Goal: Transaction & Acquisition: Purchase product/service

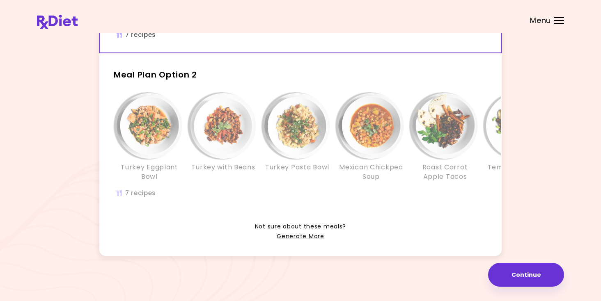
scroll to position [181, 0]
click at [308, 238] on link "Generate More" at bounding box center [300, 237] width 47 height 10
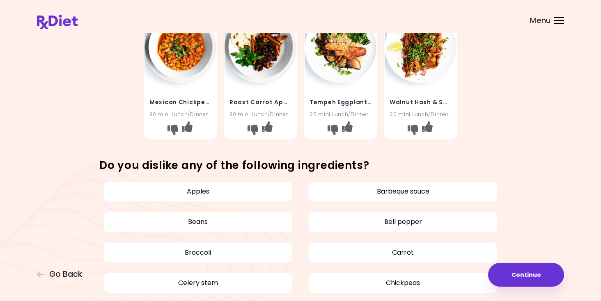
scroll to position [310, 0]
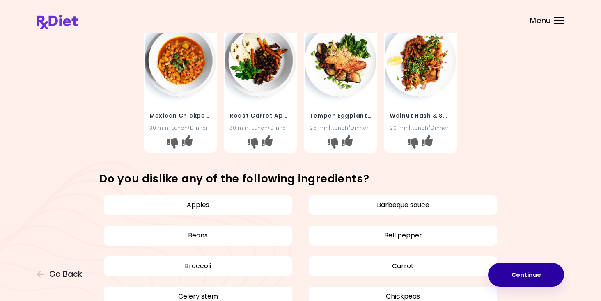
click at [533, 279] on button "Continue" at bounding box center [526, 275] width 76 height 24
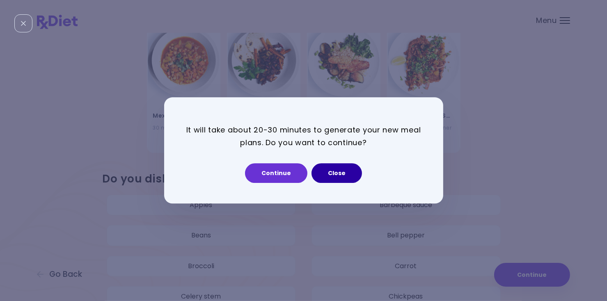
click at [326, 176] on button "Close" at bounding box center [337, 174] width 51 height 20
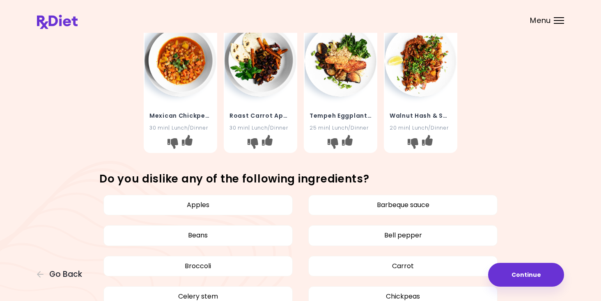
click at [548, 21] on span "Menu" at bounding box center [540, 20] width 21 height 7
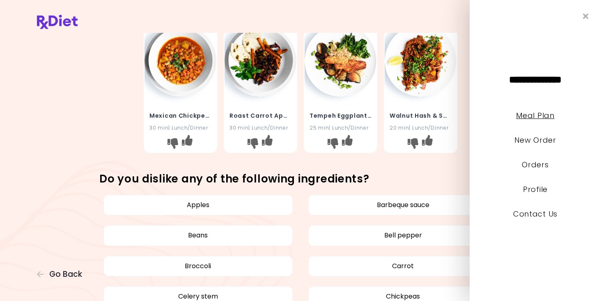
click at [528, 117] on link "Meal Plan" at bounding box center [535, 115] width 38 height 10
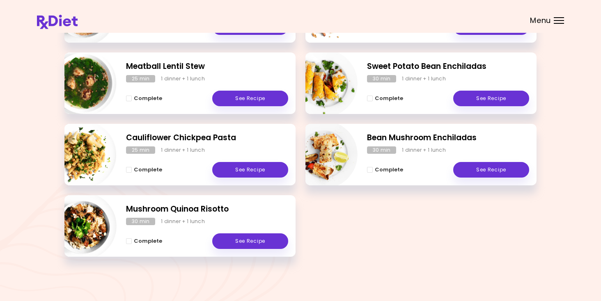
scroll to position [100, 0]
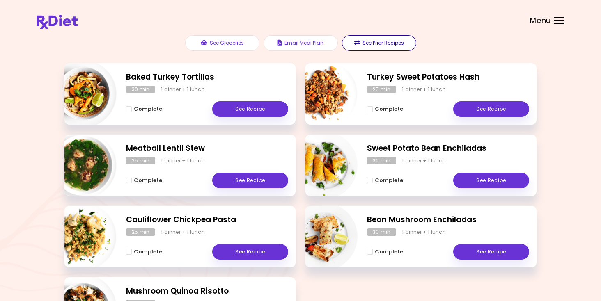
click at [376, 46] on button "See Prior Recipes" at bounding box center [379, 43] width 74 height 16
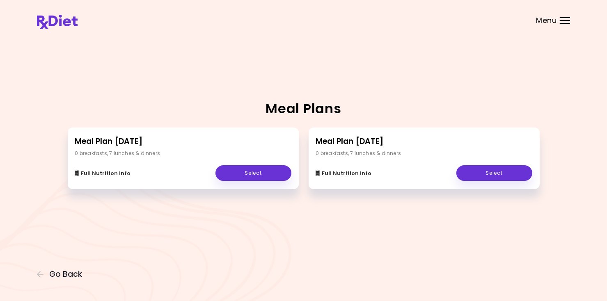
click at [552, 20] on span "Menu" at bounding box center [546, 20] width 21 height 7
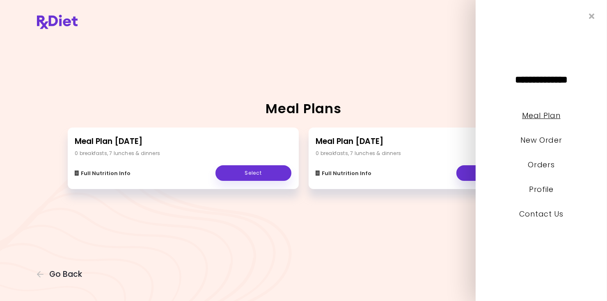
click at [540, 119] on link "Meal Plan" at bounding box center [541, 115] width 38 height 10
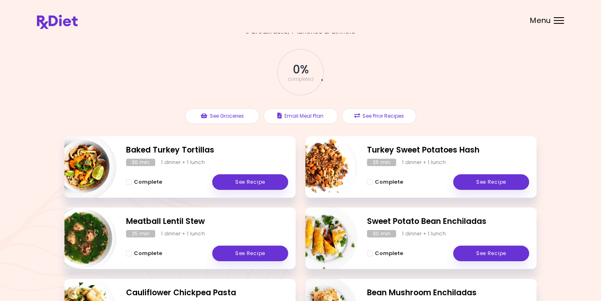
scroll to position [18, 0]
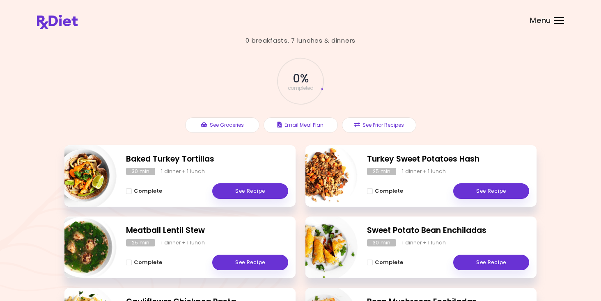
click at [559, 25] on header at bounding box center [300, 16] width 601 height 33
click at [559, 22] on div "Menu" at bounding box center [559, 20] width 10 height 7
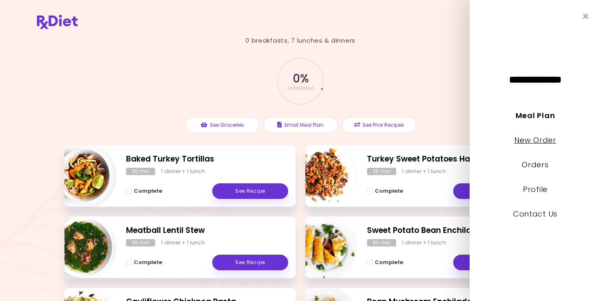
click at [539, 142] on link "New Order" at bounding box center [534, 140] width 41 height 10
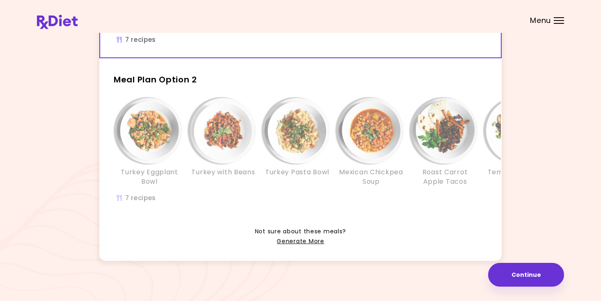
scroll to position [181, 0]
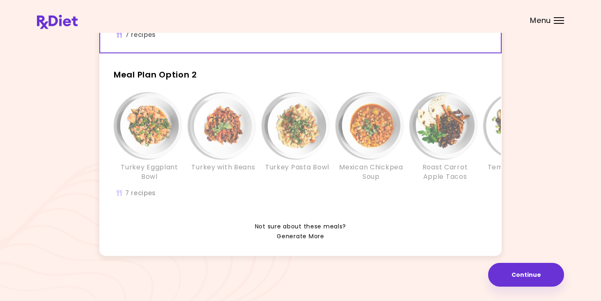
click at [289, 238] on link "Generate More" at bounding box center [300, 237] width 47 height 10
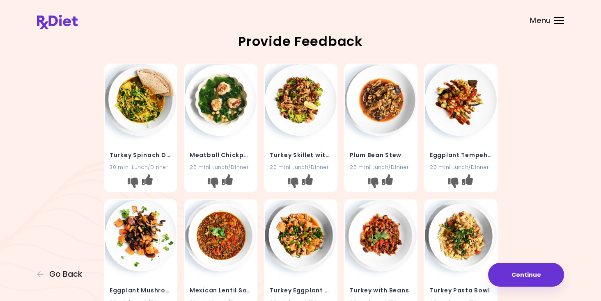
click at [288, 117] on img at bounding box center [301, 100] width 72 height 72
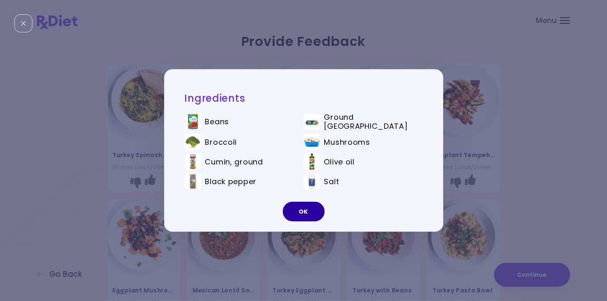
click at [306, 214] on button "OK" at bounding box center [304, 212] width 42 height 20
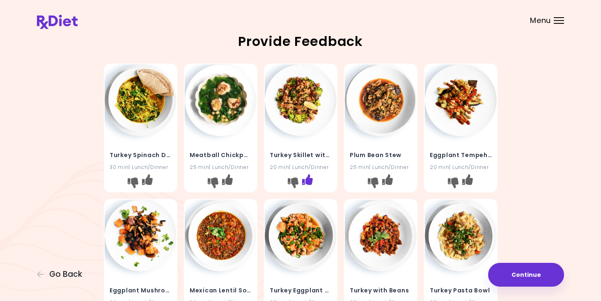
click at [308, 181] on icon "I like this recipe" at bounding box center [307, 180] width 11 height 11
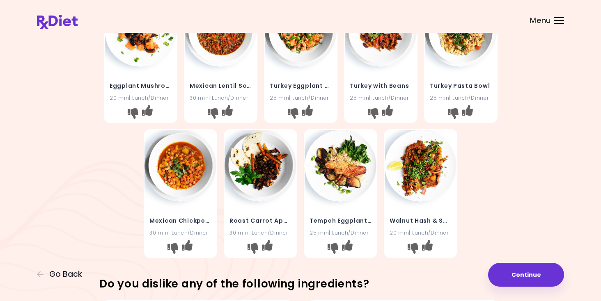
scroll to position [205, 0]
click at [251, 178] on img at bounding box center [261, 166] width 72 height 72
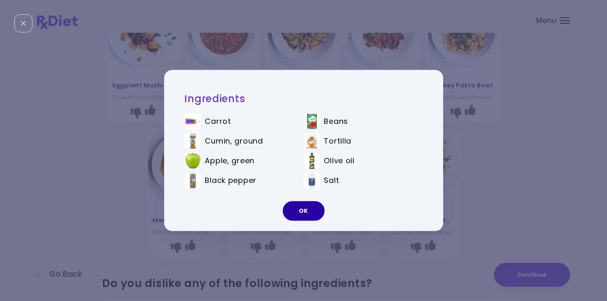
click at [292, 211] on button "OK" at bounding box center [304, 212] width 42 height 20
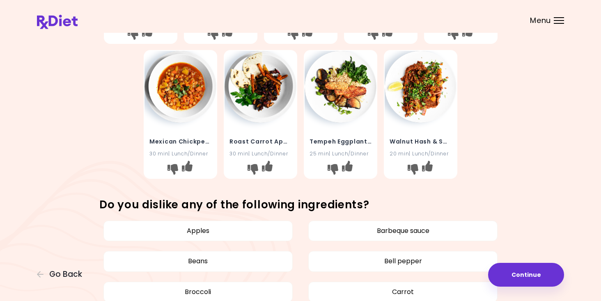
scroll to position [287, 0]
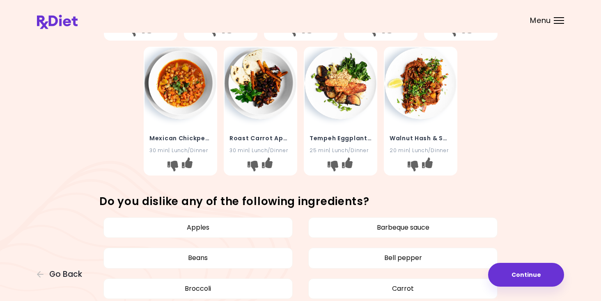
click at [423, 113] on img at bounding box center [421, 84] width 72 height 72
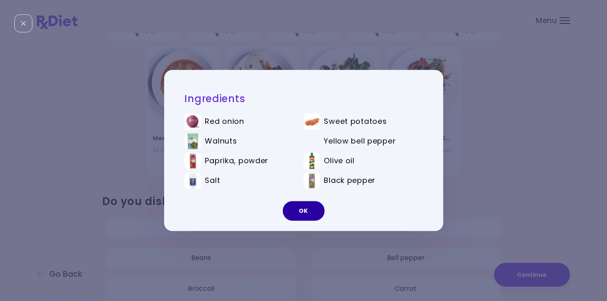
click at [319, 214] on button "OK" at bounding box center [304, 212] width 42 height 20
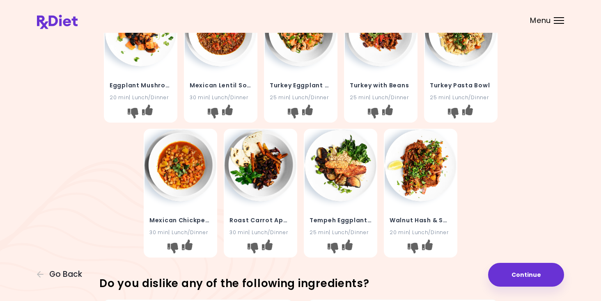
scroll to position [164, 0]
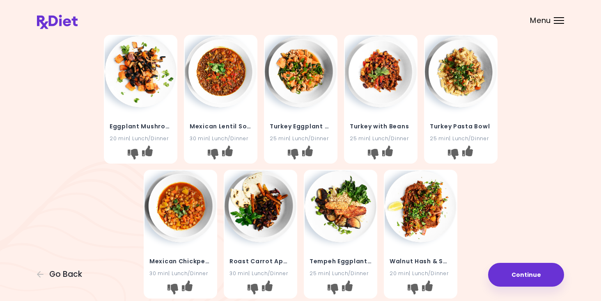
click at [212, 101] on img at bounding box center [221, 72] width 72 height 72
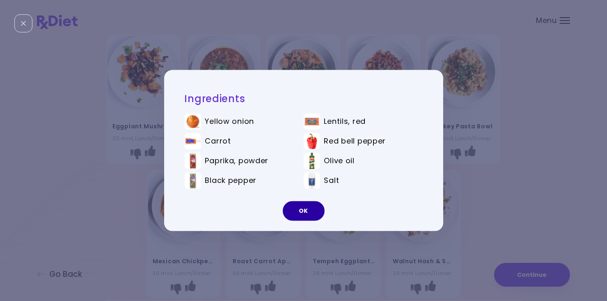
click at [308, 206] on button "OK" at bounding box center [304, 212] width 42 height 20
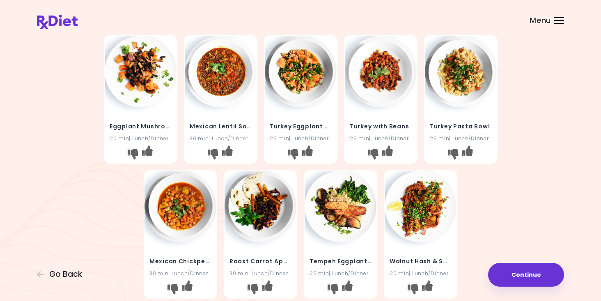
click at [303, 90] on img at bounding box center [301, 72] width 72 height 72
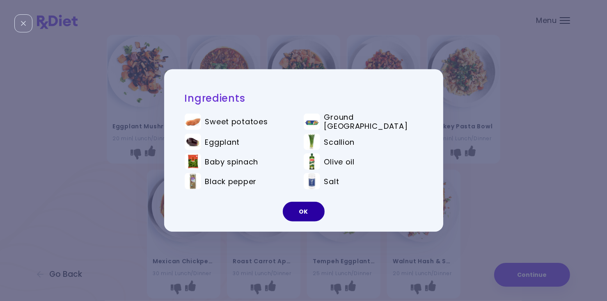
click at [304, 207] on button "OK" at bounding box center [304, 212] width 42 height 20
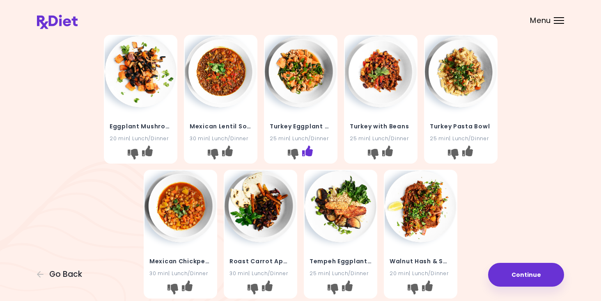
click at [308, 155] on icon "I like this recipe" at bounding box center [307, 150] width 11 height 11
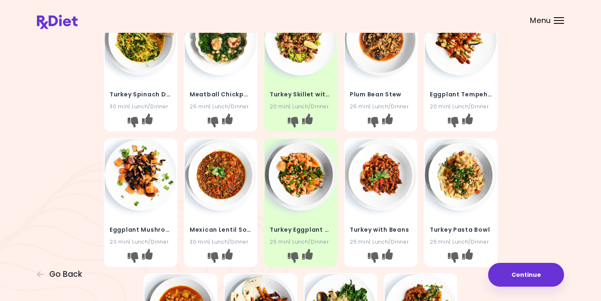
scroll to position [41, 0]
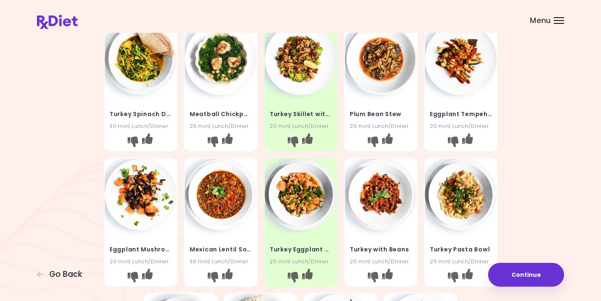
click at [142, 84] on img at bounding box center [141, 59] width 72 height 72
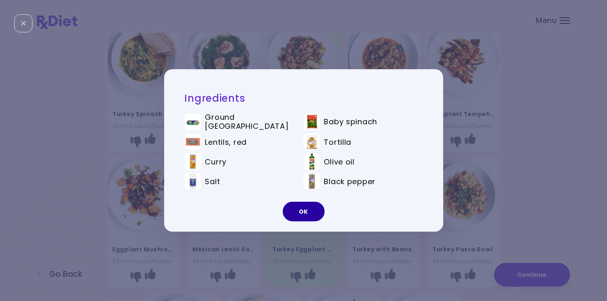
click at [304, 207] on button "OK" at bounding box center [304, 212] width 42 height 20
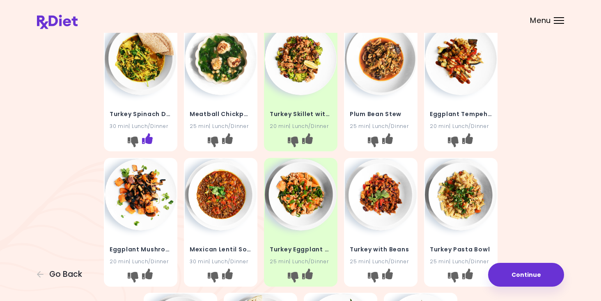
click at [147, 142] on icon "I like this recipe" at bounding box center [147, 138] width 11 height 11
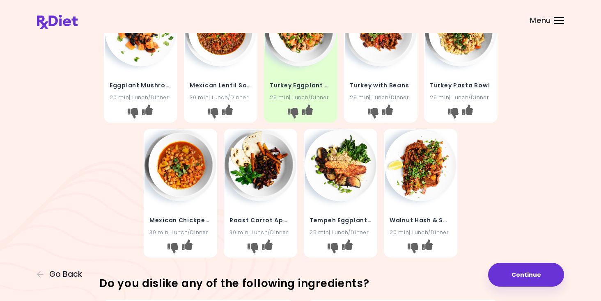
scroll to position [246, 0]
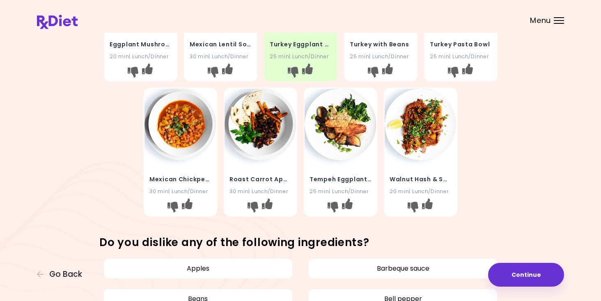
click at [271, 142] on img at bounding box center [261, 125] width 72 height 72
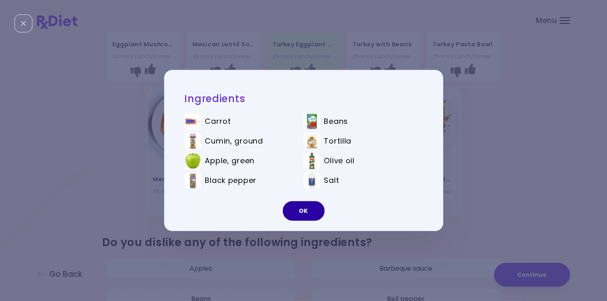
click at [303, 212] on button "OK" at bounding box center [304, 212] width 42 height 20
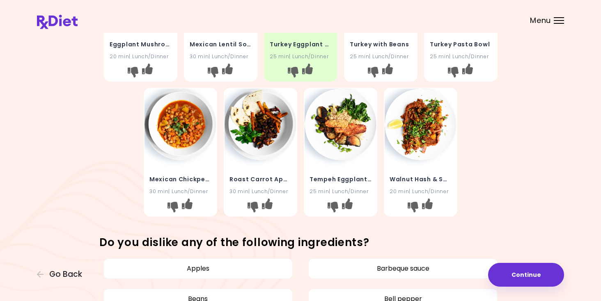
click at [184, 137] on img at bounding box center [181, 125] width 72 height 72
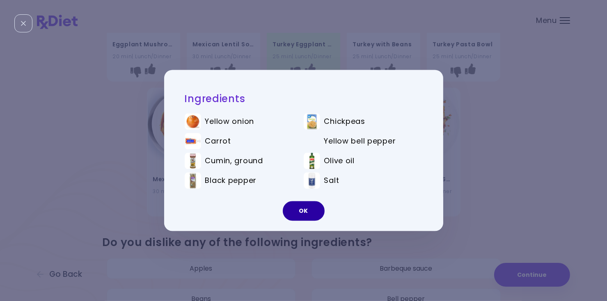
click at [308, 211] on button "OK" at bounding box center [304, 212] width 42 height 20
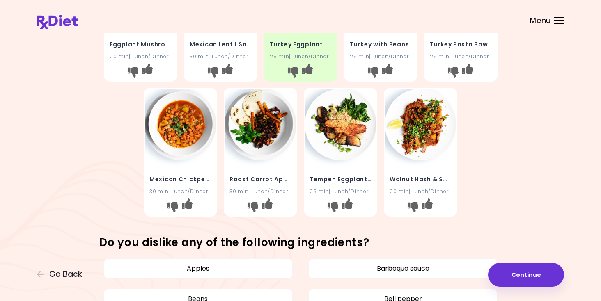
click at [430, 143] on img at bounding box center [421, 125] width 72 height 72
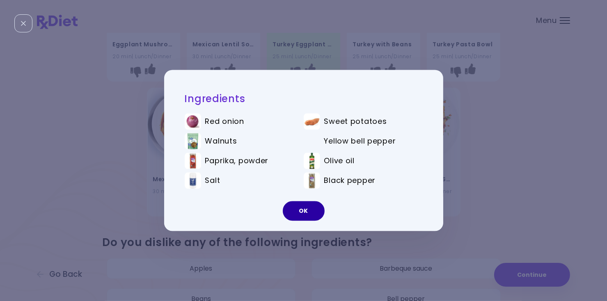
click at [291, 206] on button "OK" at bounding box center [304, 212] width 42 height 20
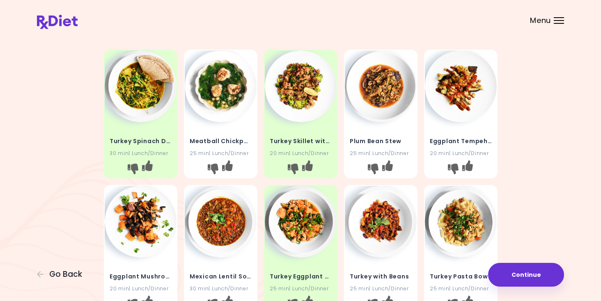
scroll to position [0, 0]
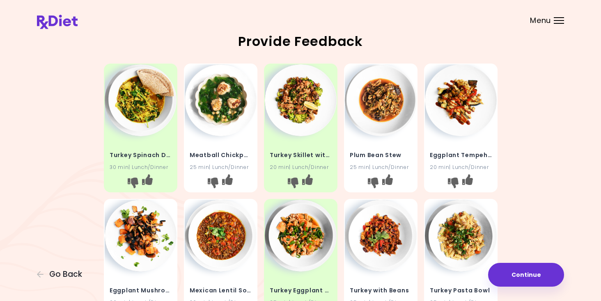
click at [377, 130] on img at bounding box center [381, 100] width 72 height 72
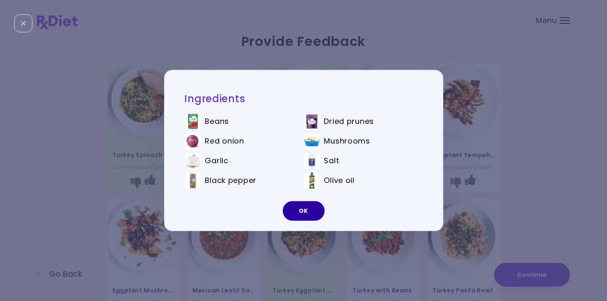
click at [292, 213] on button "OK" at bounding box center [304, 212] width 42 height 20
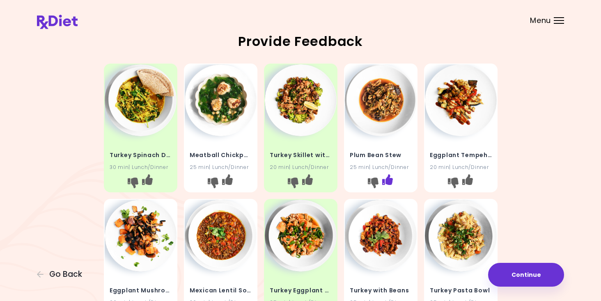
click at [388, 180] on icon "I like this recipe" at bounding box center [387, 180] width 11 height 11
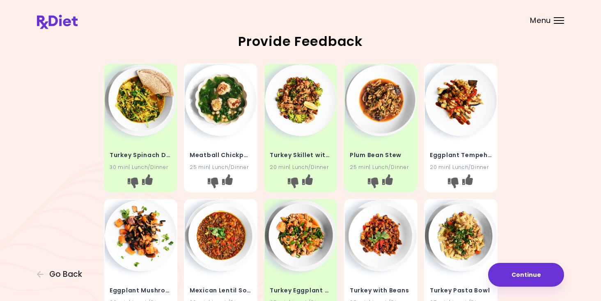
click at [225, 128] on img at bounding box center [221, 100] width 72 height 72
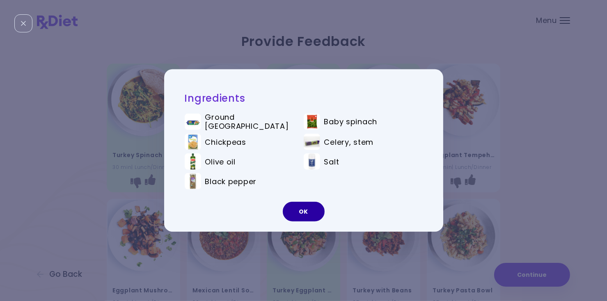
click at [301, 209] on button "OK" at bounding box center [304, 212] width 42 height 20
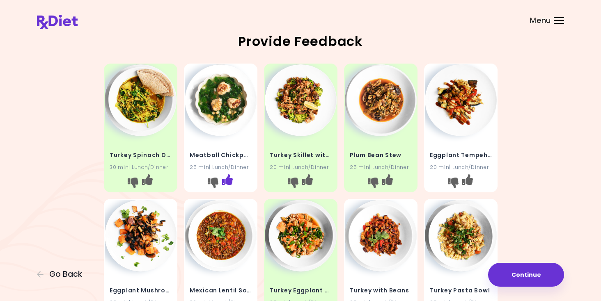
click at [225, 180] on icon "I like this recipe" at bounding box center [227, 180] width 11 height 11
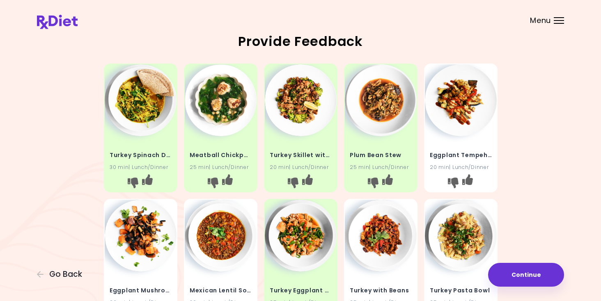
click at [449, 117] on img at bounding box center [461, 100] width 72 height 72
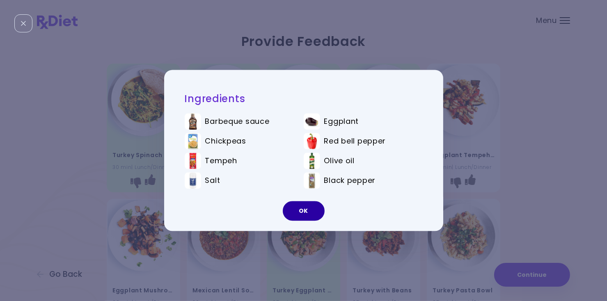
click at [304, 209] on button "OK" at bounding box center [304, 212] width 42 height 20
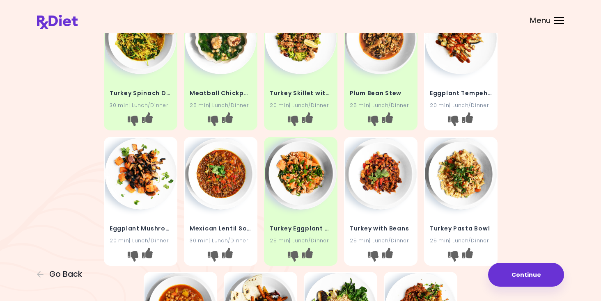
scroll to position [82, 0]
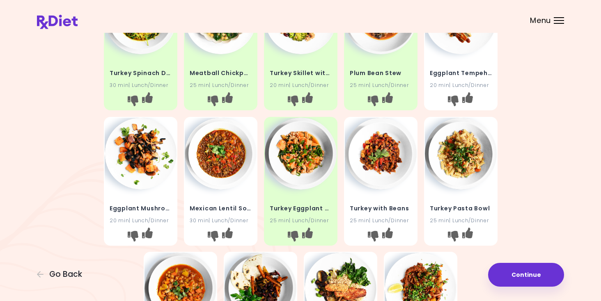
click at [466, 165] on img at bounding box center [461, 154] width 72 height 72
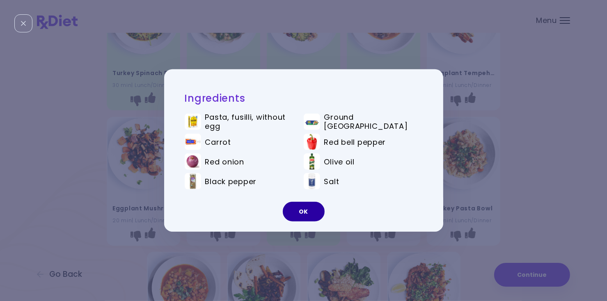
click at [304, 212] on button "OK" at bounding box center [304, 212] width 42 height 20
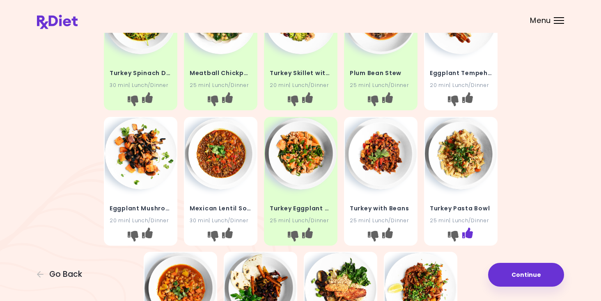
click at [468, 234] on icon "I like this recipe" at bounding box center [467, 232] width 11 height 11
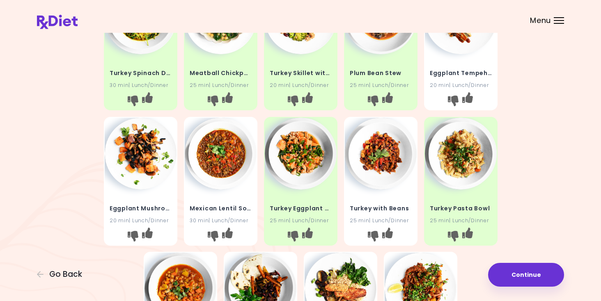
scroll to position [123, 0]
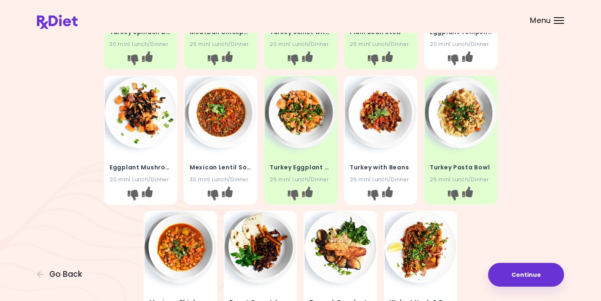
click at [146, 168] on h4 "Eggplant Mushroom Hash" at bounding box center [141, 167] width 62 height 13
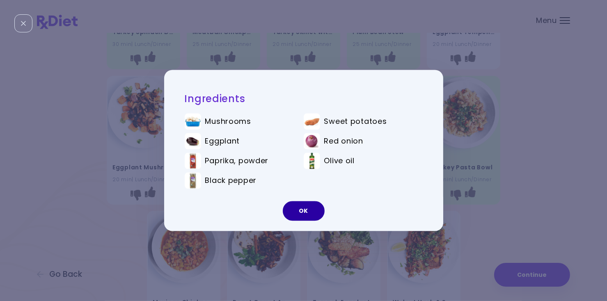
click at [306, 218] on button "OK" at bounding box center [304, 212] width 42 height 20
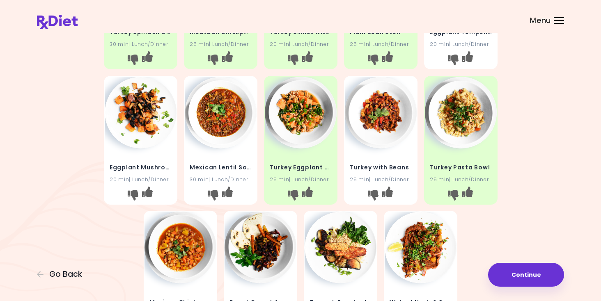
click at [212, 168] on h4 "Mexican Lentil Soup" at bounding box center [221, 167] width 62 height 13
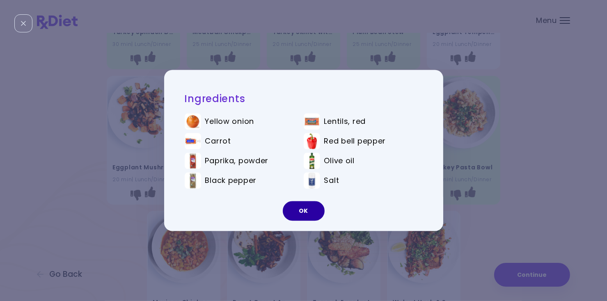
click at [312, 207] on button "OK" at bounding box center [304, 212] width 42 height 20
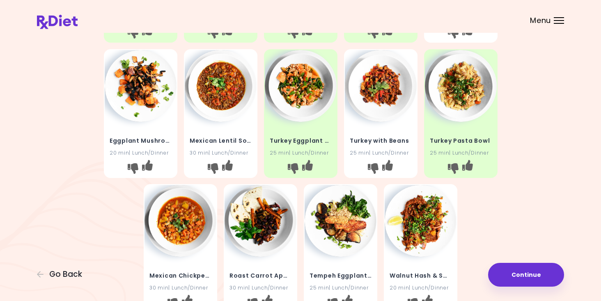
scroll to position [164, 0]
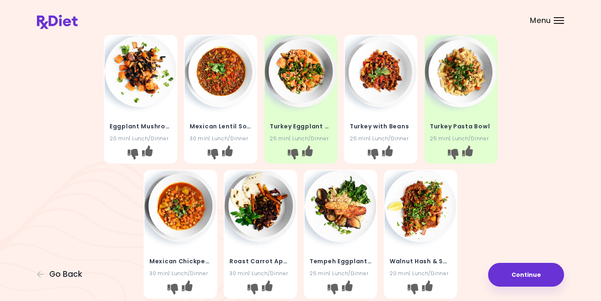
click at [344, 207] on img at bounding box center [341, 207] width 72 height 72
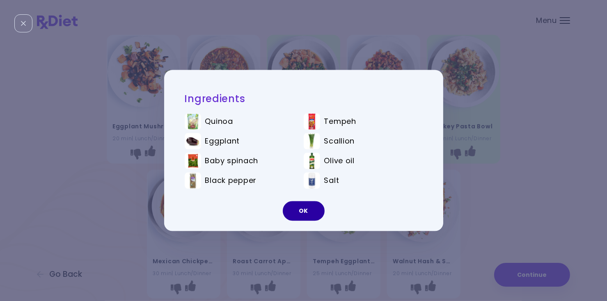
click at [317, 215] on button "OK" at bounding box center [304, 212] width 42 height 20
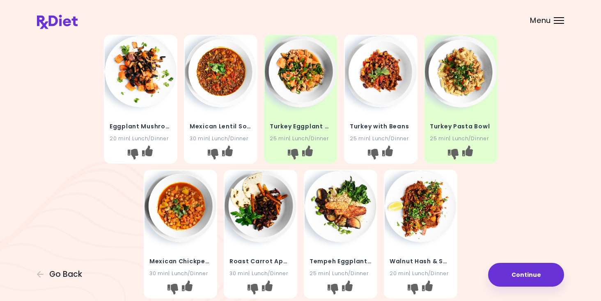
click at [182, 223] on img at bounding box center [181, 207] width 72 height 72
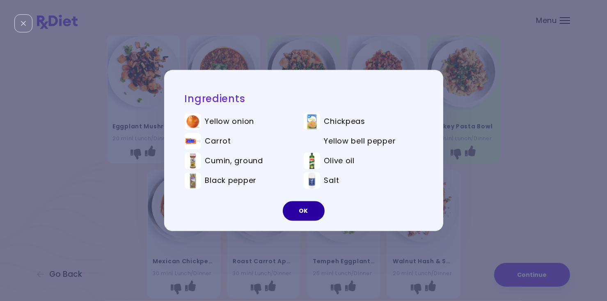
click at [303, 207] on button "OK" at bounding box center [304, 212] width 42 height 20
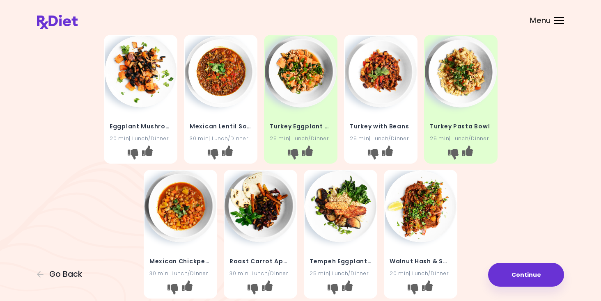
click at [423, 240] on img at bounding box center [421, 207] width 72 height 72
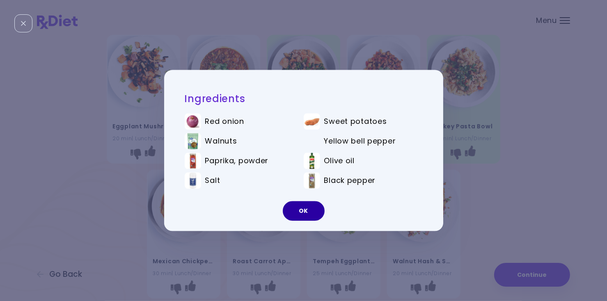
click at [301, 218] on button "OK" at bounding box center [304, 212] width 42 height 20
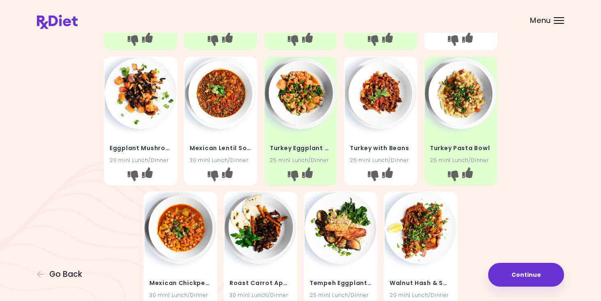
scroll to position [123, 0]
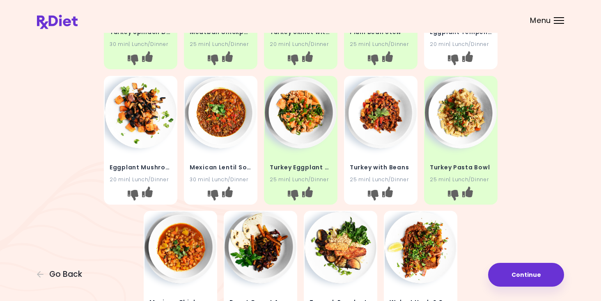
click at [374, 149] on div "Turkey with Beans 25 min | Lunch/Dinner" at bounding box center [381, 169] width 72 height 40
click at [379, 130] on img at bounding box center [381, 113] width 72 height 72
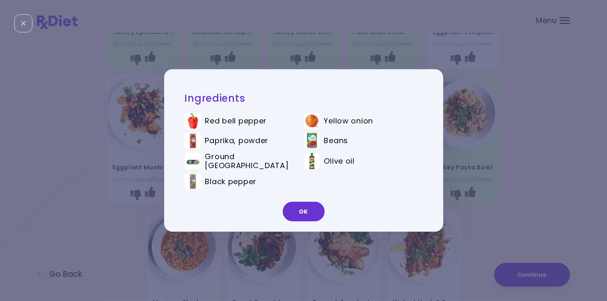
click at [308, 211] on button "OK" at bounding box center [304, 212] width 42 height 20
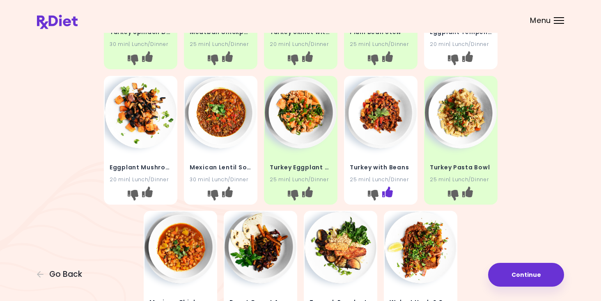
click at [388, 195] on icon "I like this recipe" at bounding box center [387, 191] width 11 height 11
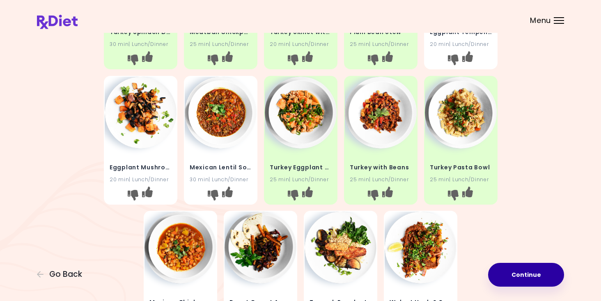
click at [519, 276] on button "Continue" at bounding box center [526, 275] width 76 height 24
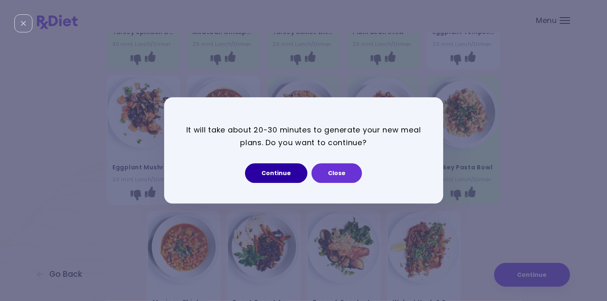
click at [282, 177] on button "Continue" at bounding box center [276, 174] width 62 height 20
select select "*"
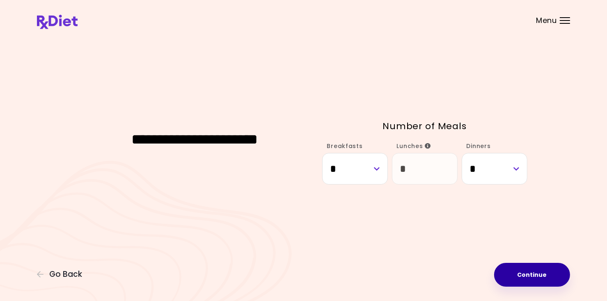
click at [537, 269] on button "Continue" at bounding box center [532, 275] width 76 height 24
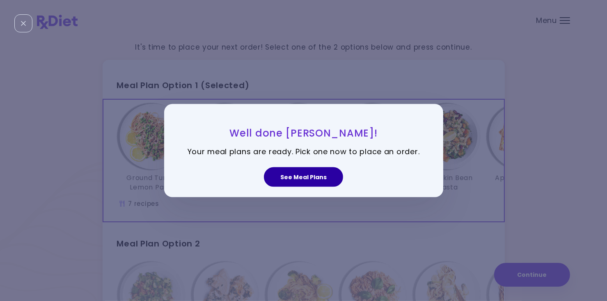
click at [305, 175] on button "See Meal Plans" at bounding box center [303, 177] width 79 height 20
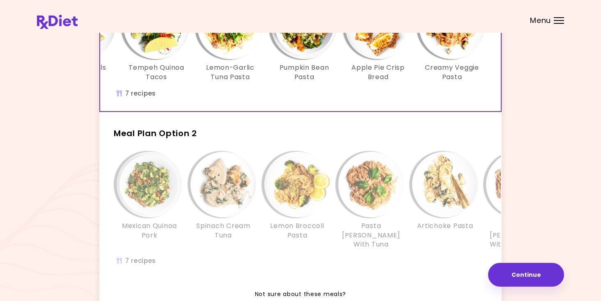
scroll to position [123, 0]
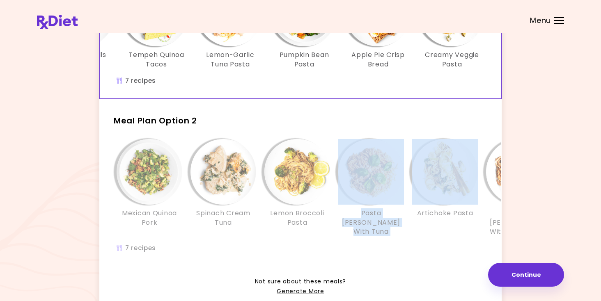
drag, startPoint x: 419, startPoint y: 202, endPoint x: 338, endPoint y: 206, distance: 81.8
click at [338, 206] on div "Mexican Quinoa Pork Spinach Cream Tuna Lemon Broccoli Pasta Pasta [PERSON_NAME]…" at bounding box center [371, 192] width 517 height 106
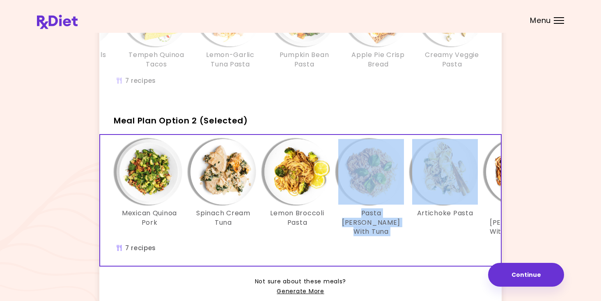
drag, startPoint x: 338, startPoint y: 206, endPoint x: 335, endPoint y: 246, distance: 40.3
click at [335, 246] on div "Mexican Quinoa Pork Spinach Cream Tuna Lemon Broccoli Pasta Pasta [PERSON_NAME]…" at bounding box center [371, 200] width 542 height 131
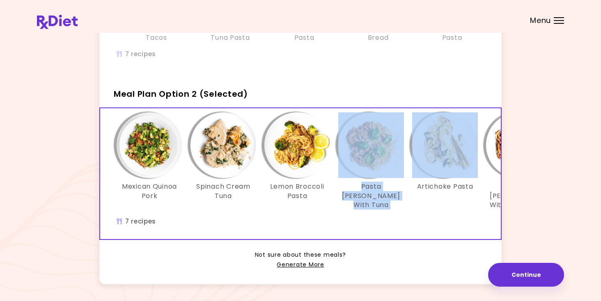
scroll to position [164, 0]
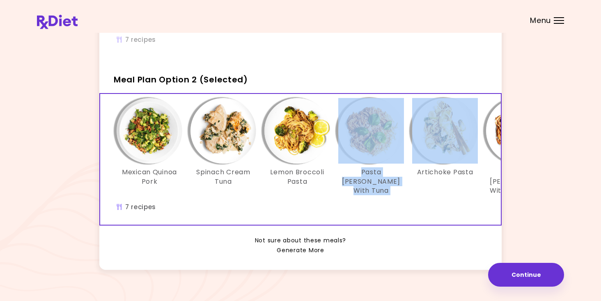
click at [309, 254] on link "Generate More" at bounding box center [300, 251] width 47 height 10
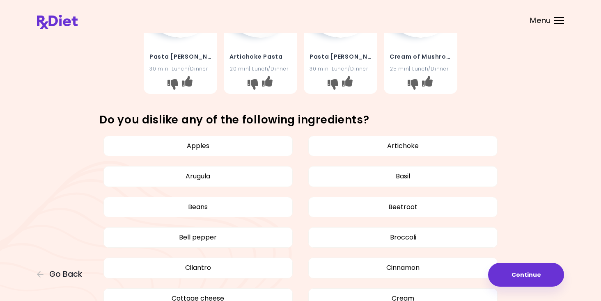
scroll to position [370, 0]
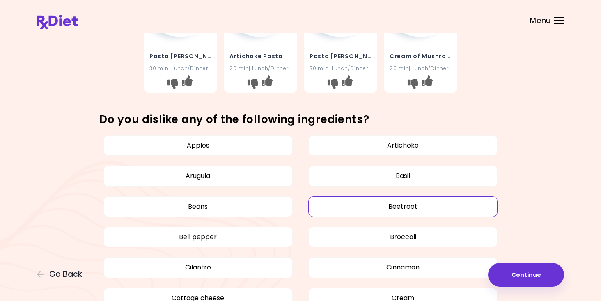
click at [489, 202] on button "Beetroot" at bounding box center [402, 207] width 189 height 21
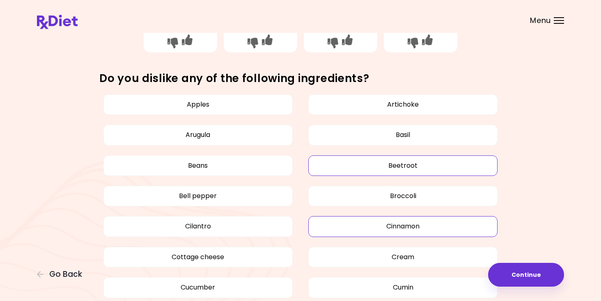
click at [465, 235] on button "Cinnamon" at bounding box center [402, 226] width 189 height 21
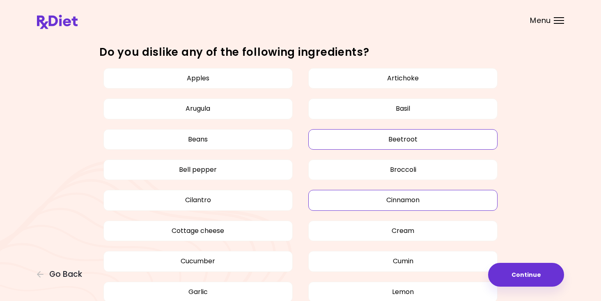
scroll to position [452, 0]
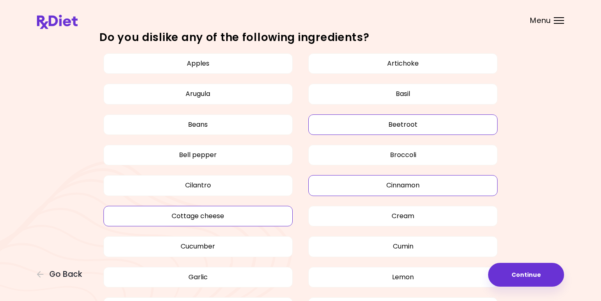
click at [253, 222] on button "Cottage cheese" at bounding box center [197, 216] width 189 height 21
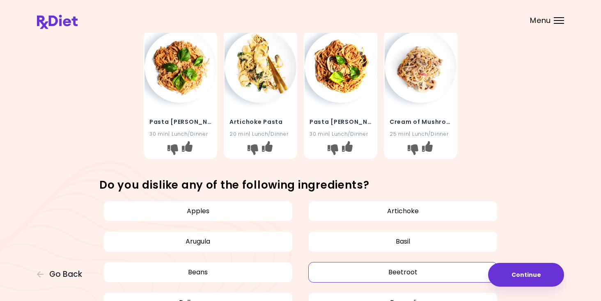
scroll to position [287, 0]
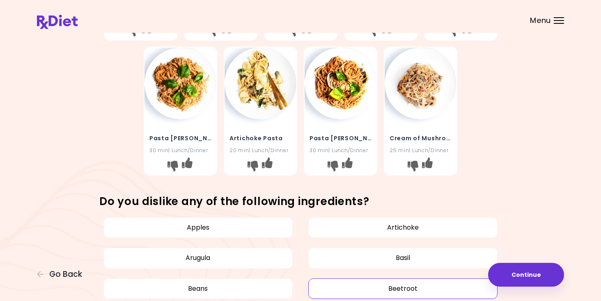
click at [316, 92] on img at bounding box center [341, 84] width 72 height 72
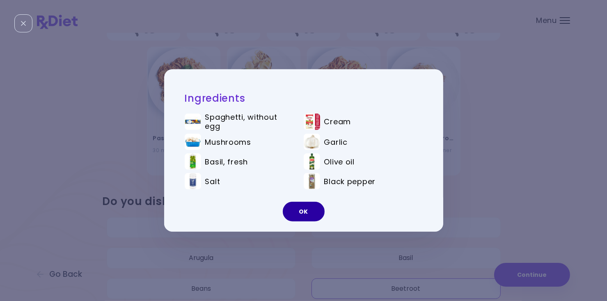
click at [310, 217] on button "OK" at bounding box center [304, 212] width 42 height 20
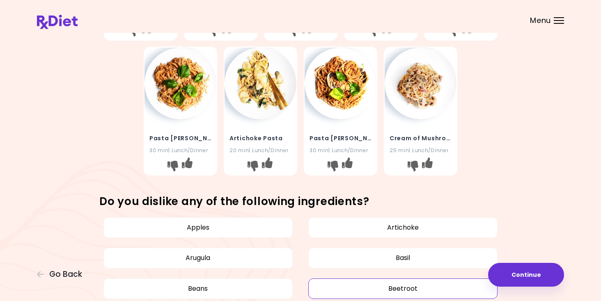
click at [346, 108] on img at bounding box center [341, 84] width 72 height 72
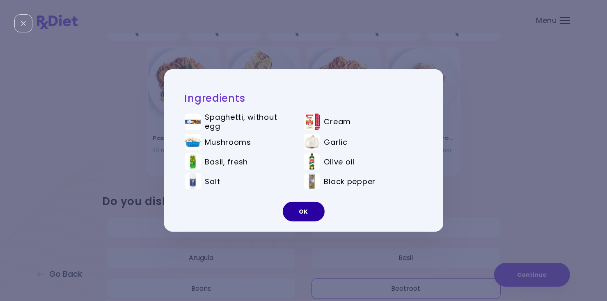
click at [296, 216] on button "OK" at bounding box center [304, 212] width 42 height 20
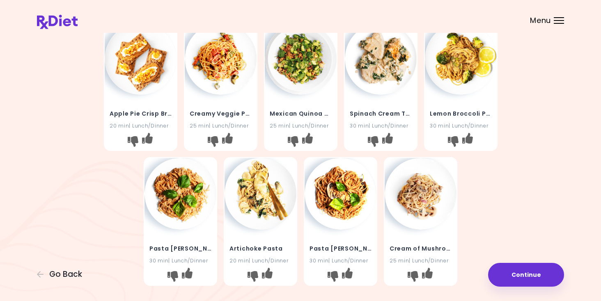
scroll to position [164, 0]
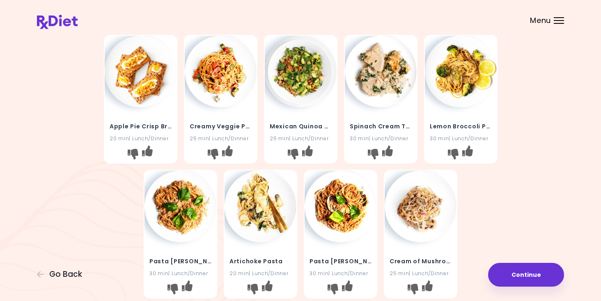
click at [466, 91] on img at bounding box center [461, 72] width 72 height 72
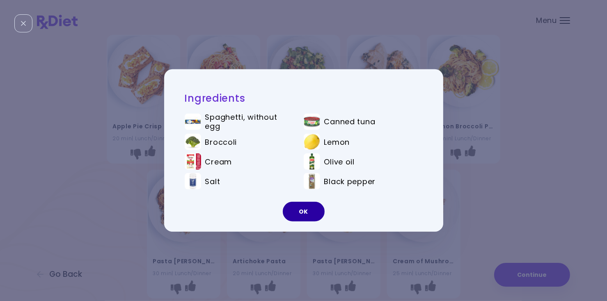
click at [319, 212] on button "OK" at bounding box center [304, 212] width 42 height 20
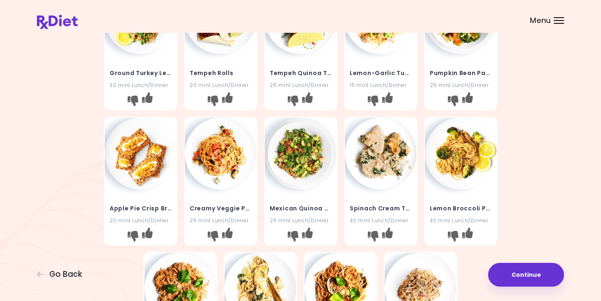
scroll to position [41, 0]
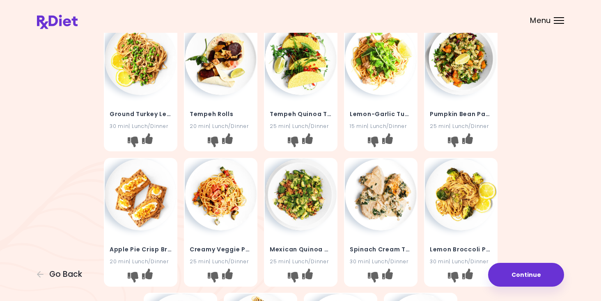
click at [164, 94] on div "Ground Turkey Lemon Pasta 30 min | Lunch/Dinner" at bounding box center [140, 87] width 73 height 129
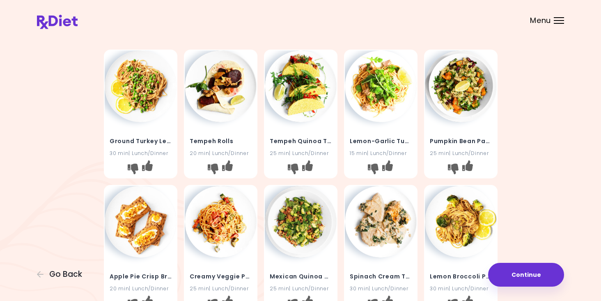
scroll to position [0, 0]
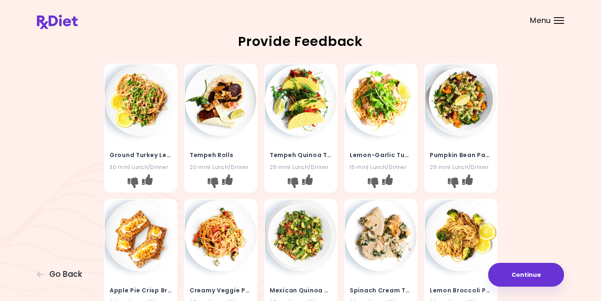
click at [152, 104] on img at bounding box center [141, 100] width 72 height 72
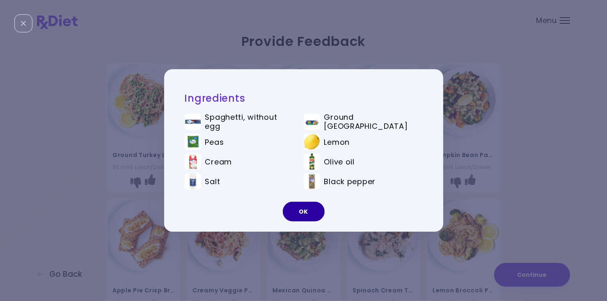
click at [293, 216] on button "OK" at bounding box center [304, 212] width 42 height 20
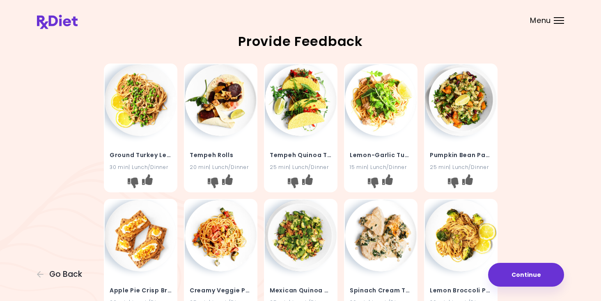
click at [149, 108] on img at bounding box center [141, 100] width 72 height 72
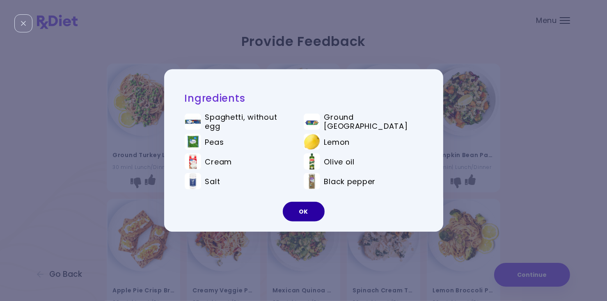
click at [305, 216] on button "OK" at bounding box center [304, 212] width 42 height 20
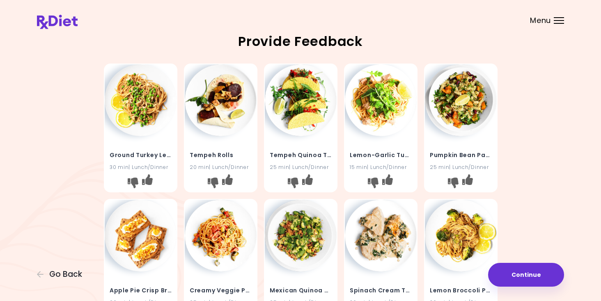
click at [388, 123] on img at bounding box center [381, 100] width 72 height 72
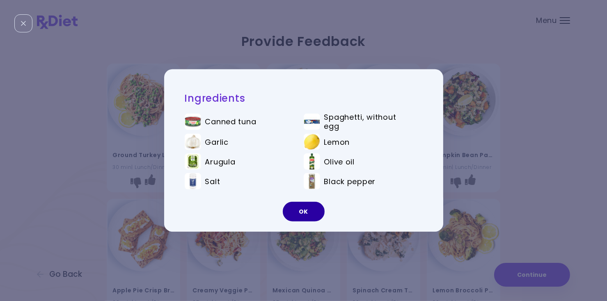
click at [312, 217] on button "OK" at bounding box center [304, 212] width 42 height 20
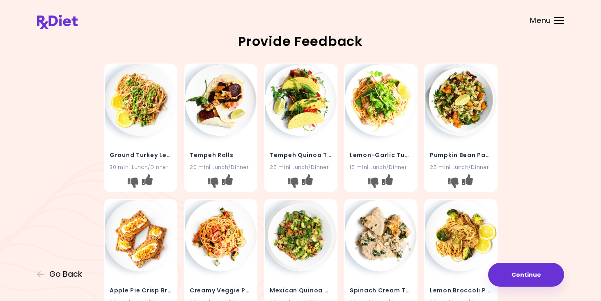
scroll to position [41, 0]
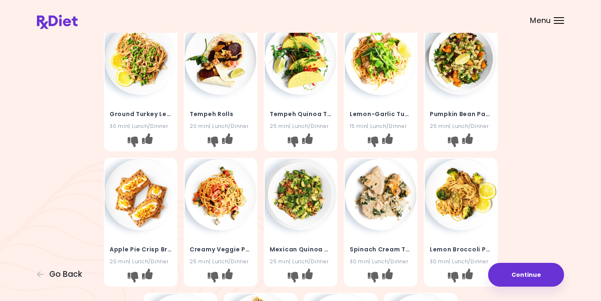
click at [472, 193] on img at bounding box center [461, 195] width 72 height 72
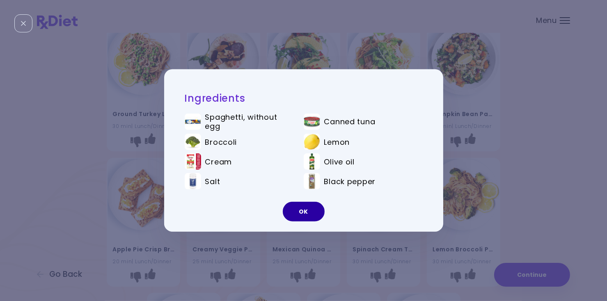
click at [315, 213] on button "OK" at bounding box center [304, 212] width 42 height 20
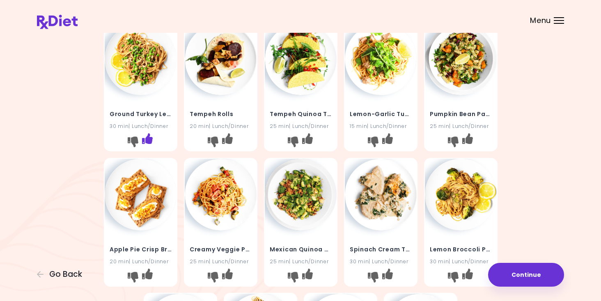
click at [148, 140] on icon "I like this recipe" at bounding box center [147, 138] width 11 height 11
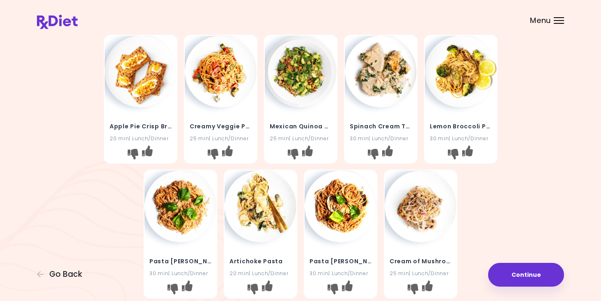
scroll to position [205, 0]
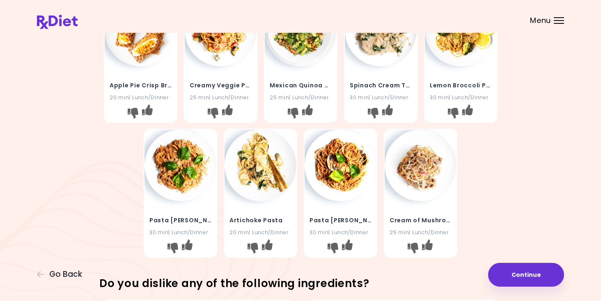
click at [178, 176] on img at bounding box center [181, 166] width 72 height 72
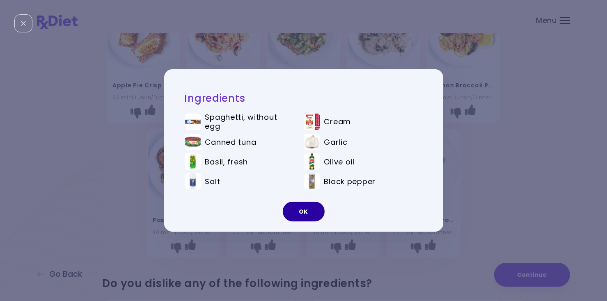
click at [312, 215] on button "OK" at bounding box center [304, 212] width 42 height 20
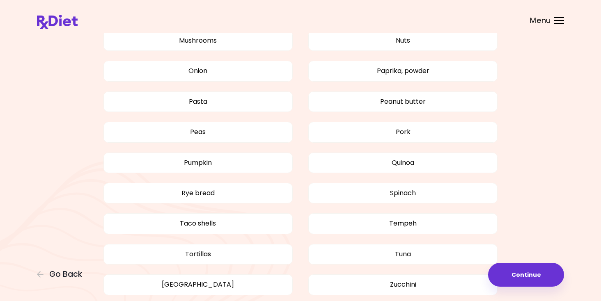
scroll to position [739, 0]
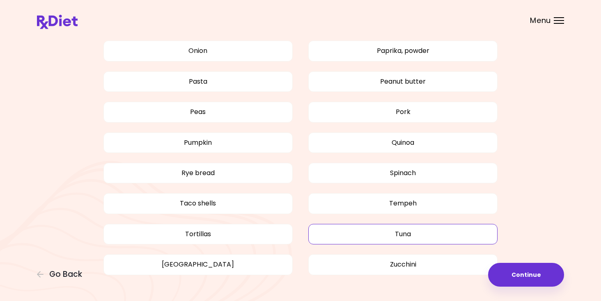
click at [402, 230] on button "Tuna" at bounding box center [402, 234] width 189 height 21
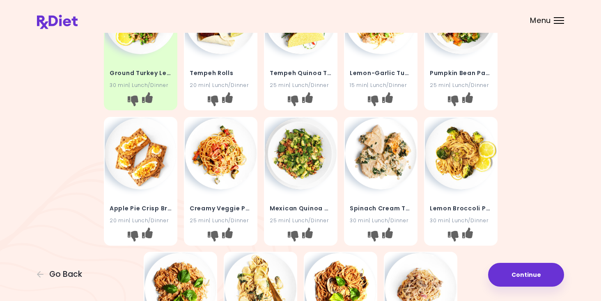
scroll to position [41, 0]
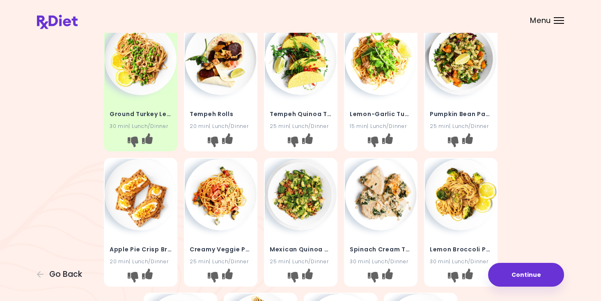
click at [545, 21] on span "Menu" at bounding box center [540, 20] width 21 height 7
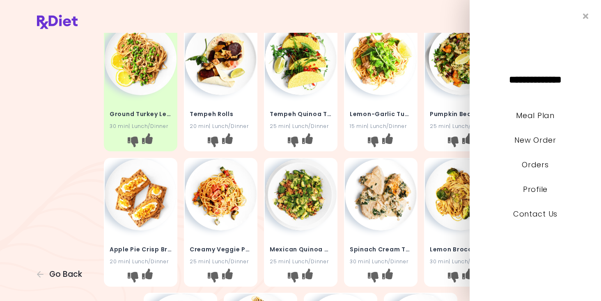
click at [422, 159] on div "Ground Turkey Lemon Pasta 30 min | Lunch/Dinner Tempeh Rolls 20 min | Lunch/Din…" at bounding box center [300, 222] width 394 height 406
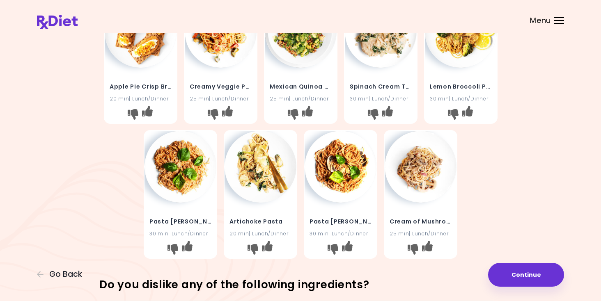
scroll to position [205, 0]
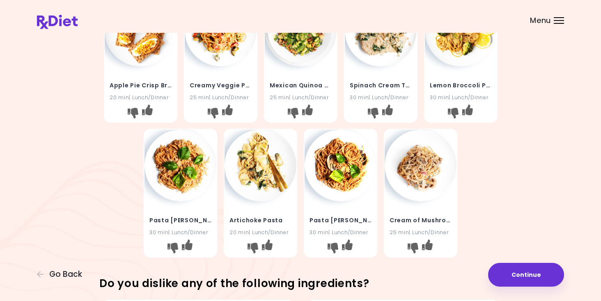
click at [543, 26] on header at bounding box center [300, 16] width 601 height 33
click at [543, 23] on span "Menu" at bounding box center [540, 20] width 21 height 7
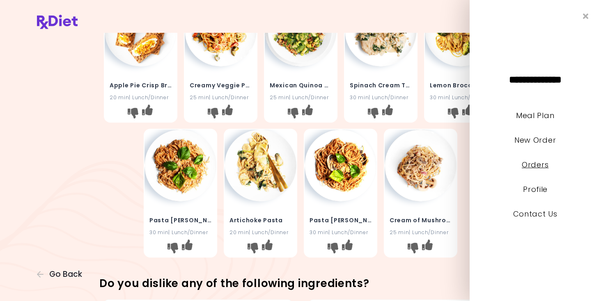
click at [534, 168] on link "Orders" at bounding box center [535, 165] width 27 height 10
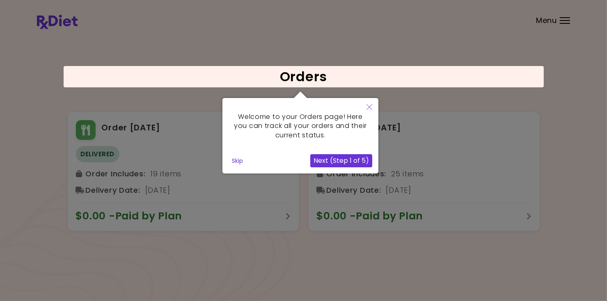
click at [372, 108] on icon "Close" at bounding box center [370, 107] width 6 height 6
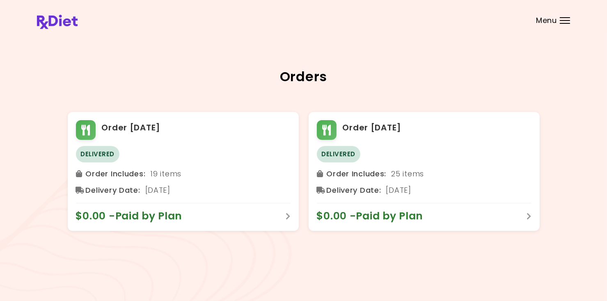
click at [555, 23] on span "Menu" at bounding box center [546, 20] width 21 height 7
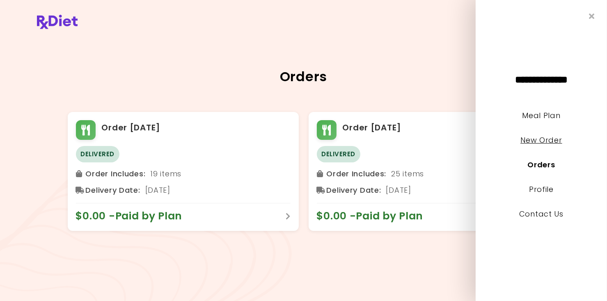
click at [535, 141] on link "New Order" at bounding box center [541, 140] width 41 height 10
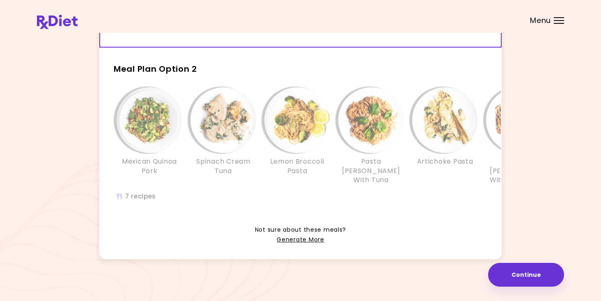
scroll to position [181, 0]
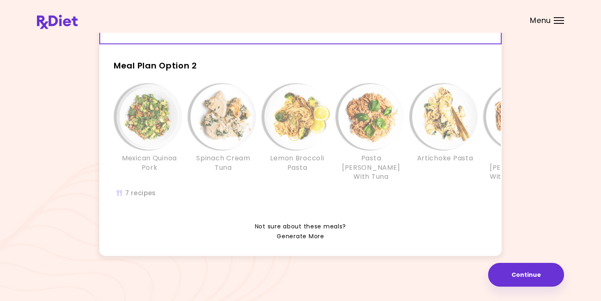
click at [315, 235] on link "Generate More" at bounding box center [300, 237] width 47 height 10
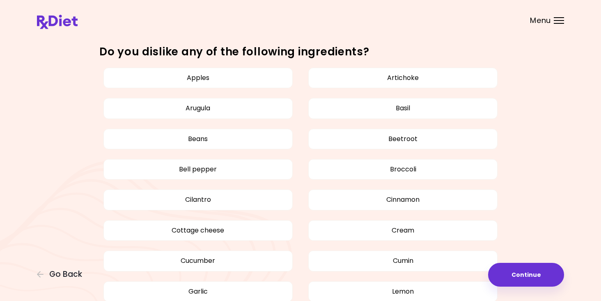
scroll to position [452, 0]
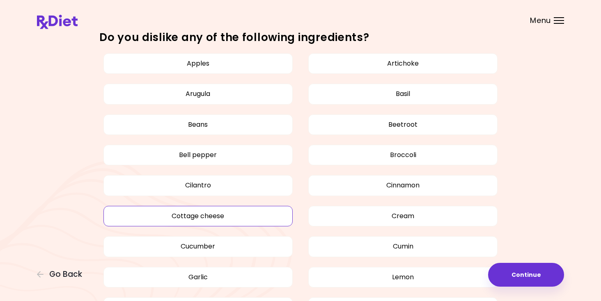
click at [242, 219] on button "Cottage cheese" at bounding box center [197, 216] width 189 height 21
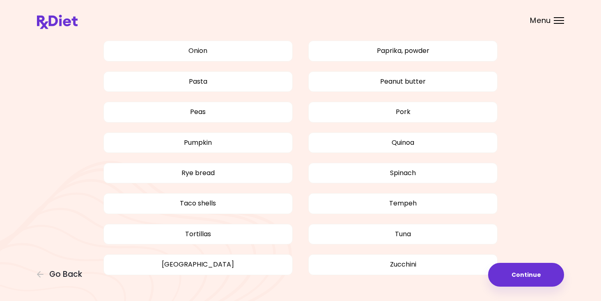
scroll to position [760, 0]
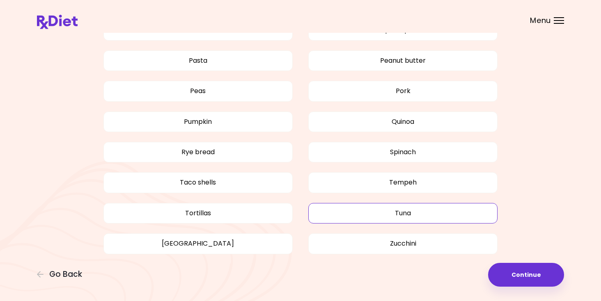
click at [401, 214] on button "Tuna" at bounding box center [402, 213] width 189 height 21
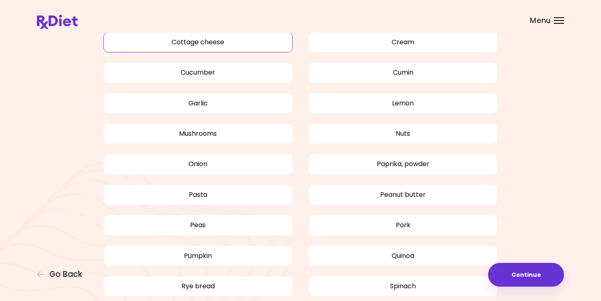
scroll to position [514, 0]
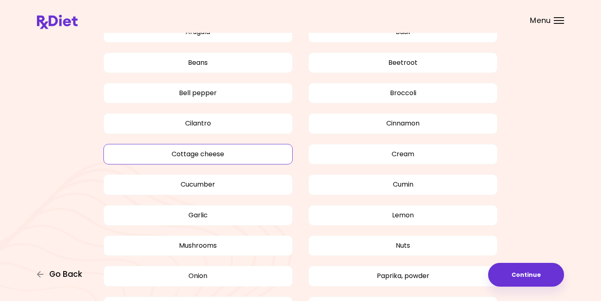
click at [58, 278] on span "Go Back" at bounding box center [65, 274] width 33 height 9
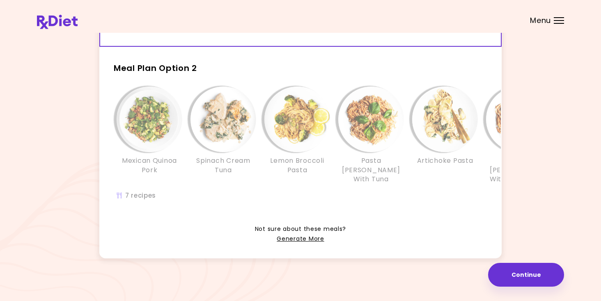
scroll to position [181, 0]
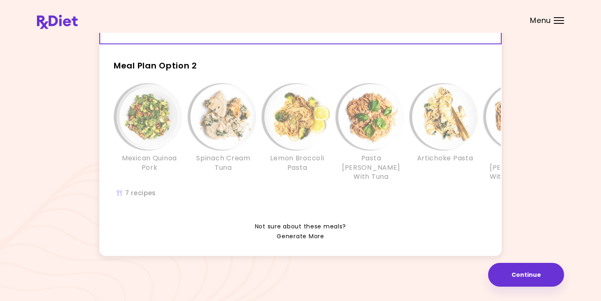
click at [303, 237] on link "Generate More" at bounding box center [300, 237] width 47 height 10
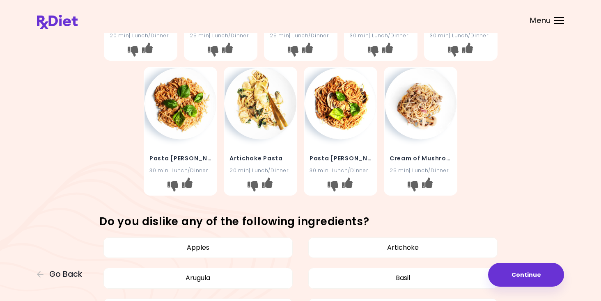
scroll to position [287, 0]
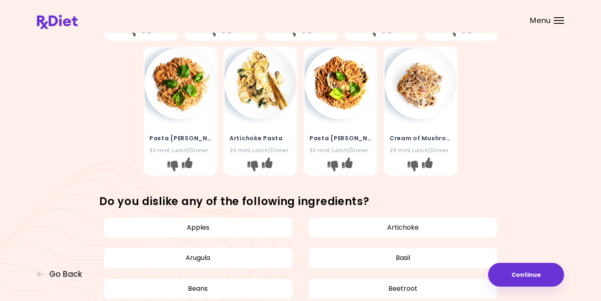
click at [345, 138] on h4 "Pasta [PERSON_NAME] With Mushrooms" at bounding box center [341, 138] width 62 height 13
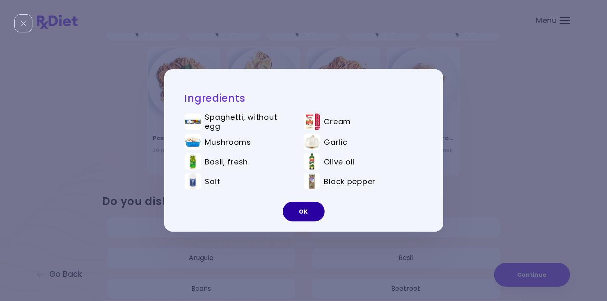
click at [299, 218] on button "OK" at bounding box center [304, 212] width 42 height 20
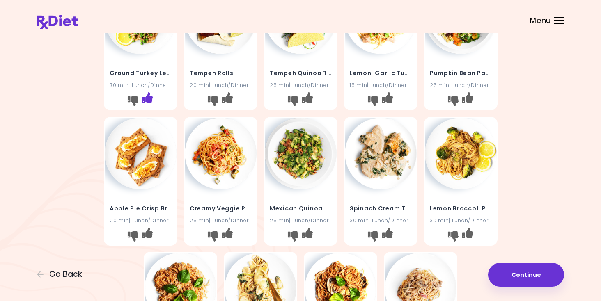
scroll to position [41, 0]
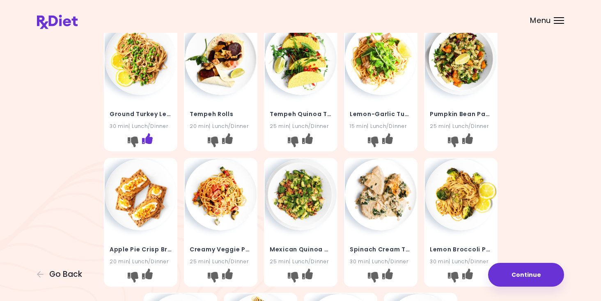
click at [149, 138] on icon "I like this recipe" at bounding box center [147, 138] width 11 height 11
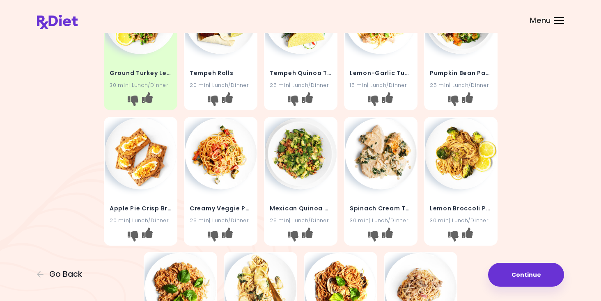
scroll to position [123, 0]
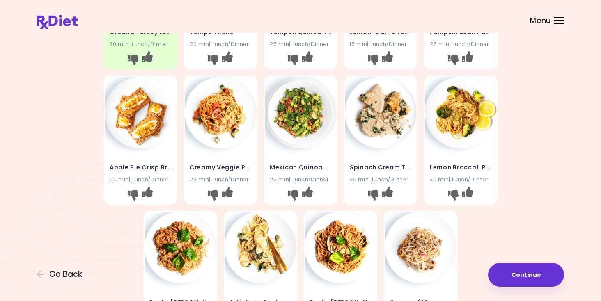
click at [464, 120] on img at bounding box center [461, 113] width 72 height 72
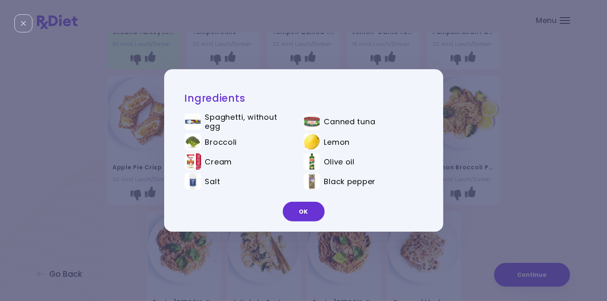
click at [318, 209] on button "OK" at bounding box center [304, 212] width 42 height 20
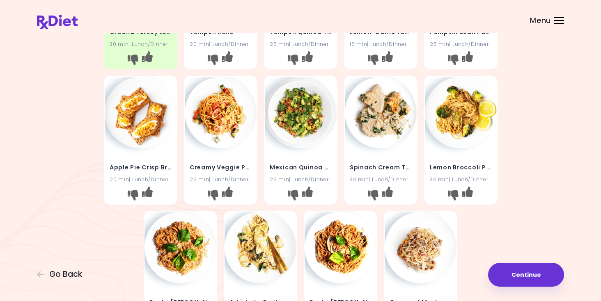
click at [303, 135] on img at bounding box center [301, 113] width 72 height 72
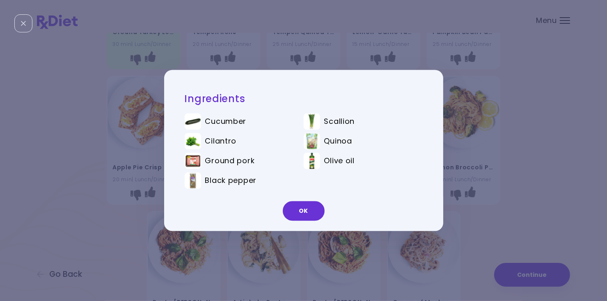
click at [296, 204] on button "OK" at bounding box center [304, 212] width 42 height 20
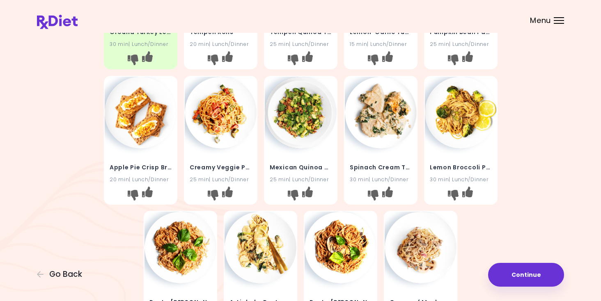
click at [214, 140] on img at bounding box center [221, 113] width 72 height 72
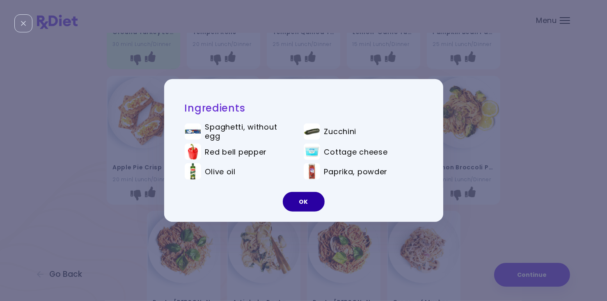
click at [303, 201] on button "OK" at bounding box center [304, 202] width 42 height 20
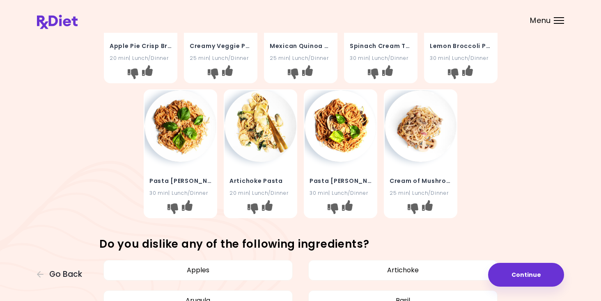
scroll to position [246, 0]
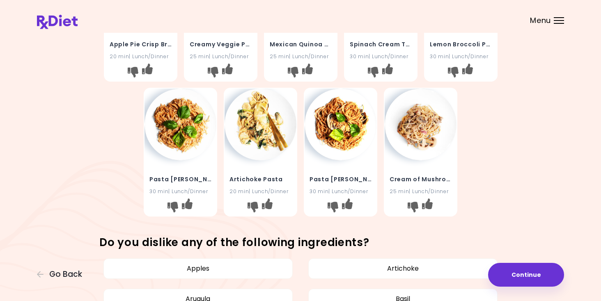
click at [185, 150] on img at bounding box center [181, 125] width 72 height 72
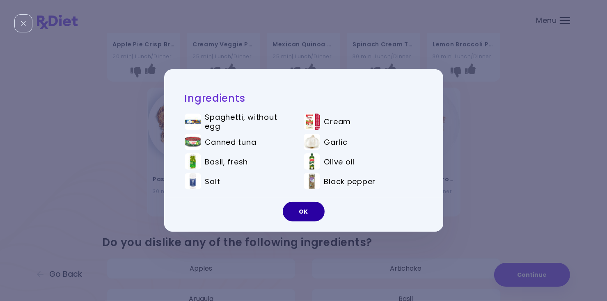
click at [304, 208] on button "OK" at bounding box center [304, 212] width 42 height 20
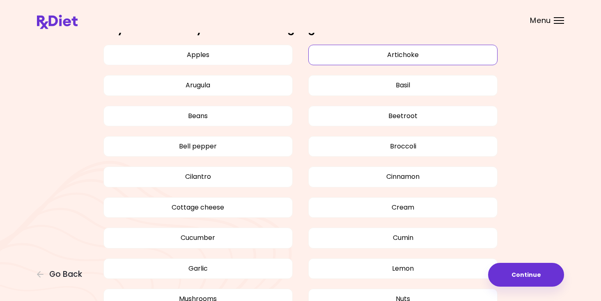
scroll to position [493, 0]
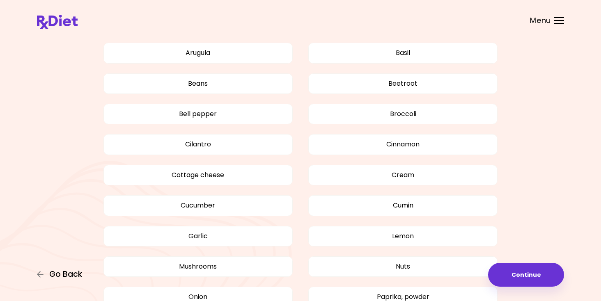
click at [71, 277] on span "Go Back" at bounding box center [65, 274] width 33 height 9
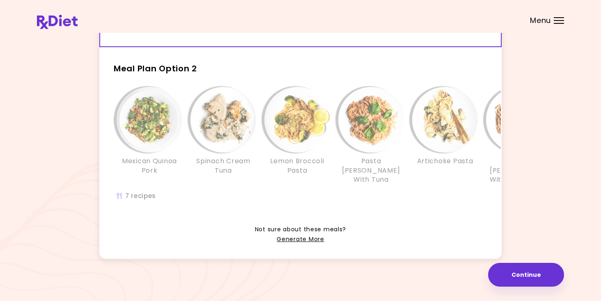
scroll to position [181, 0]
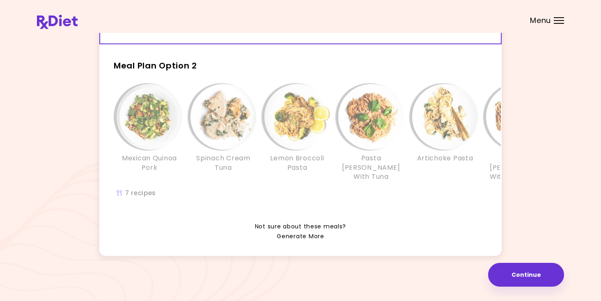
click at [295, 235] on link "Generate More" at bounding box center [300, 237] width 47 height 10
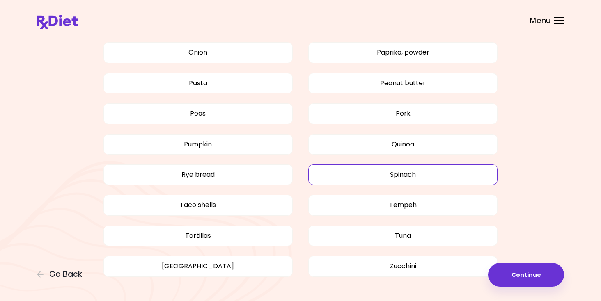
scroll to position [760, 0]
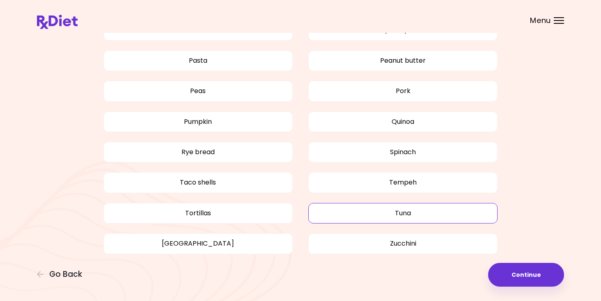
click at [415, 217] on button "Tuna" at bounding box center [402, 213] width 189 height 21
click at [409, 242] on button "Zucchini" at bounding box center [402, 244] width 189 height 21
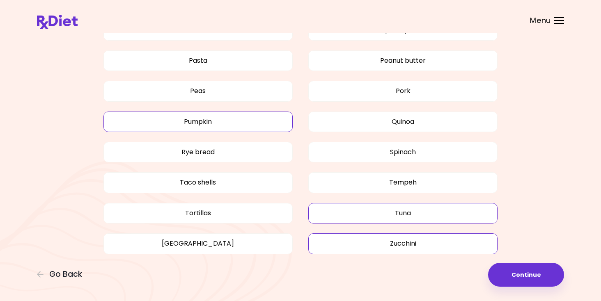
click at [211, 124] on button "Pumpkin" at bounding box center [197, 122] width 189 height 21
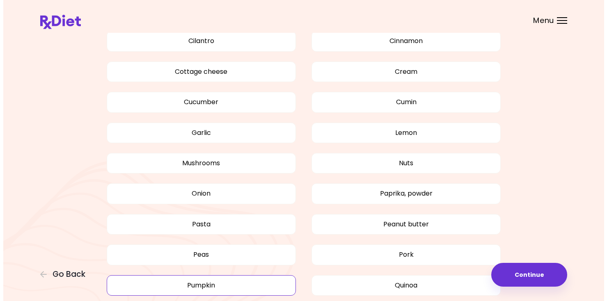
scroll to position [596, 0]
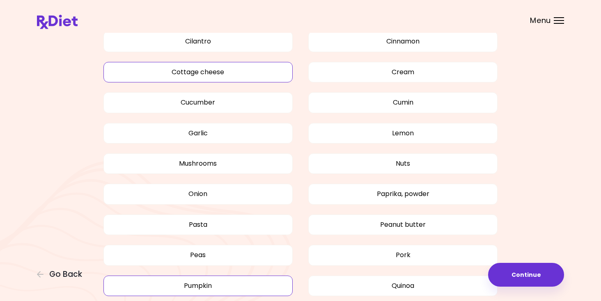
click at [246, 80] on button "Cottage cheese" at bounding box center [197, 72] width 189 height 21
click at [525, 276] on button "Continue" at bounding box center [526, 275] width 76 height 24
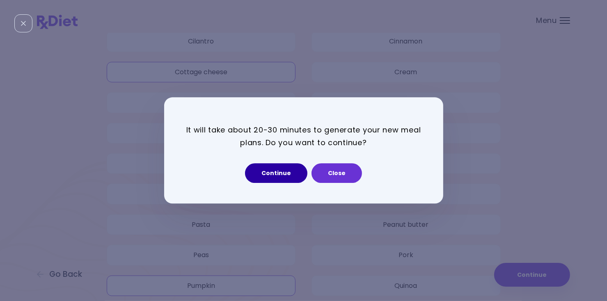
click at [273, 175] on button "Continue" at bounding box center [276, 174] width 62 height 20
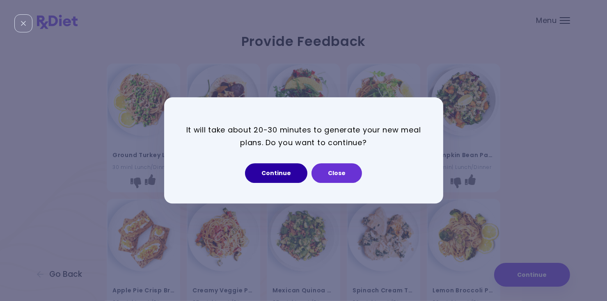
select select "*"
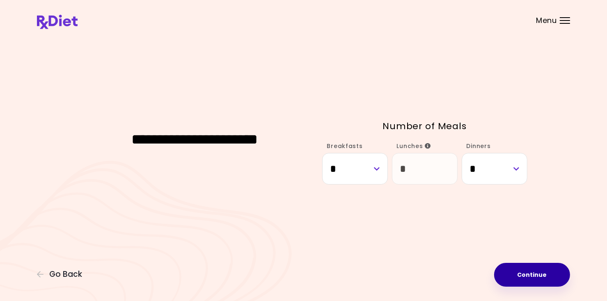
click at [514, 276] on button "Continue" at bounding box center [532, 275] width 76 height 24
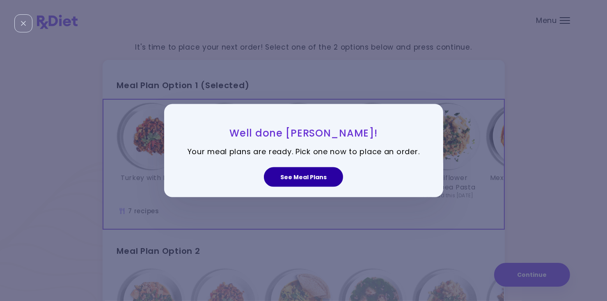
click at [293, 178] on button "See Meal Plans" at bounding box center [303, 177] width 79 height 20
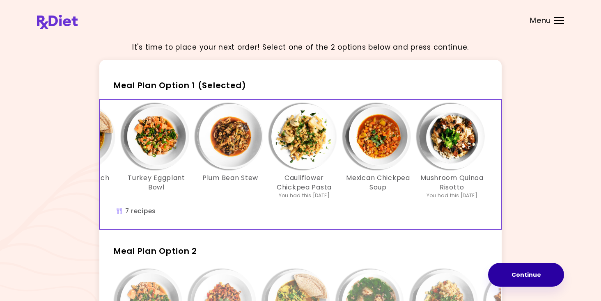
click at [519, 274] on button "Continue" at bounding box center [526, 275] width 76 height 24
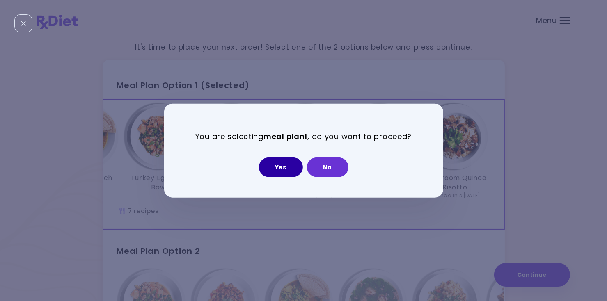
click at [290, 162] on button "Yes" at bounding box center [281, 167] width 44 height 20
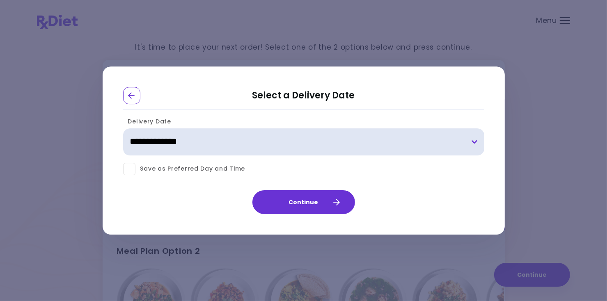
click at [475, 142] on select "**********" at bounding box center [303, 142] width 361 height 27
select select "**********"
click at [123, 129] on select "**********" at bounding box center [303, 142] width 361 height 27
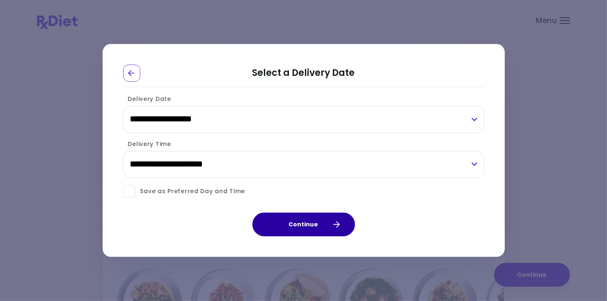
click at [299, 224] on button "Continue" at bounding box center [304, 225] width 103 height 24
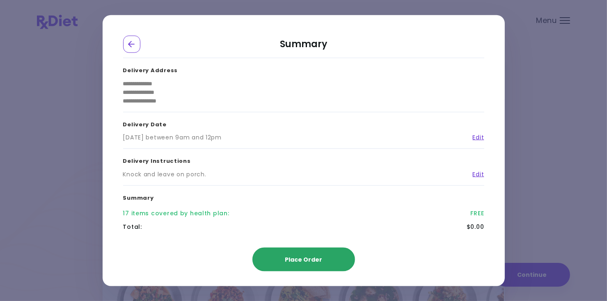
click at [300, 259] on span "Place Order" at bounding box center [303, 259] width 37 height 8
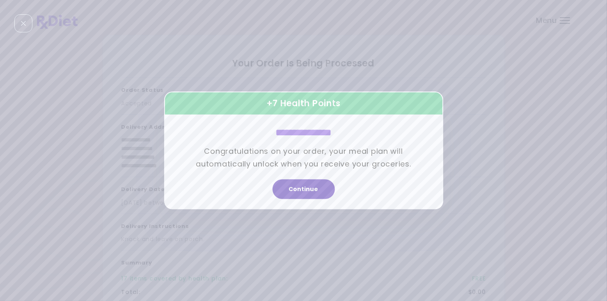
click at [311, 191] on button "Continue" at bounding box center [304, 190] width 62 height 20
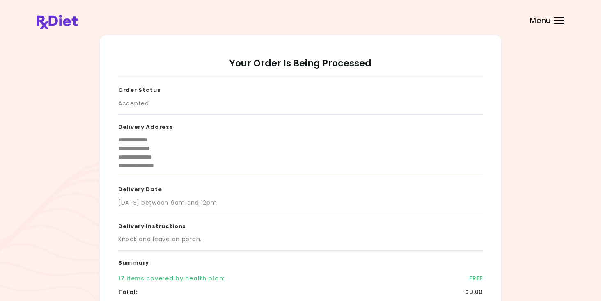
scroll to position [123, 0]
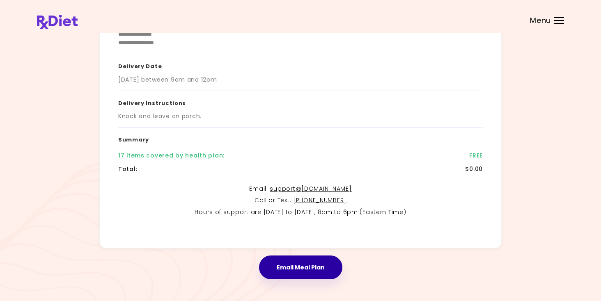
click at [308, 268] on button "Email Meal Plan" at bounding box center [300, 268] width 83 height 24
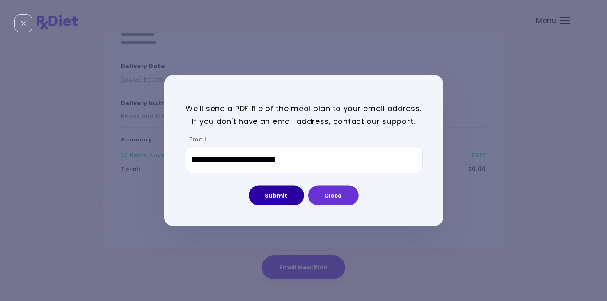
click at [282, 199] on button "Submit" at bounding box center [276, 196] width 55 height 20
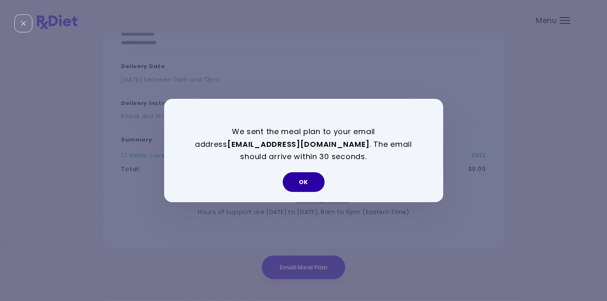
click at [301, 178] on button "OK" at bounding box center [304, 182] width 42 height 20
